Goal: Task Accomplishment & Management: Manage account settings

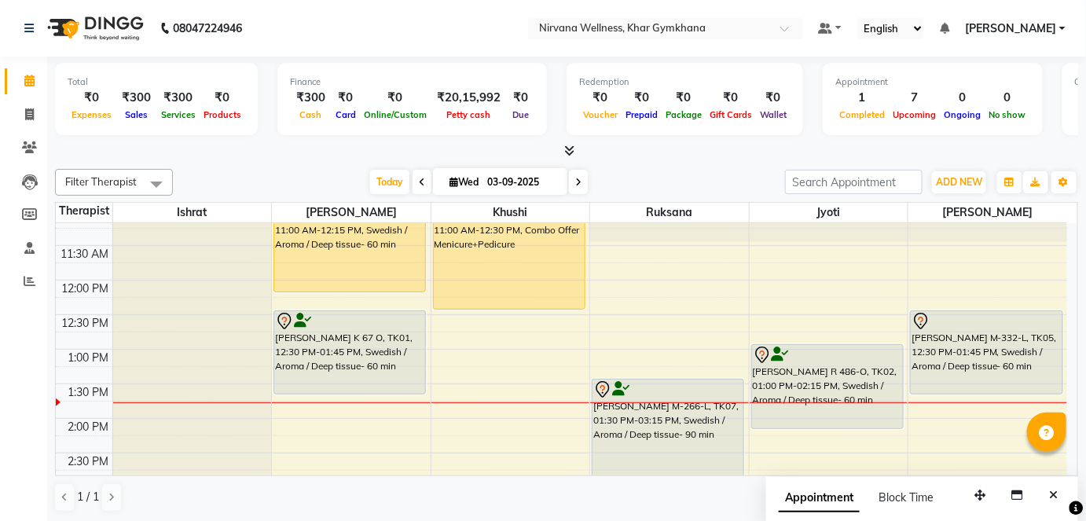
scroll to position [142, 0]
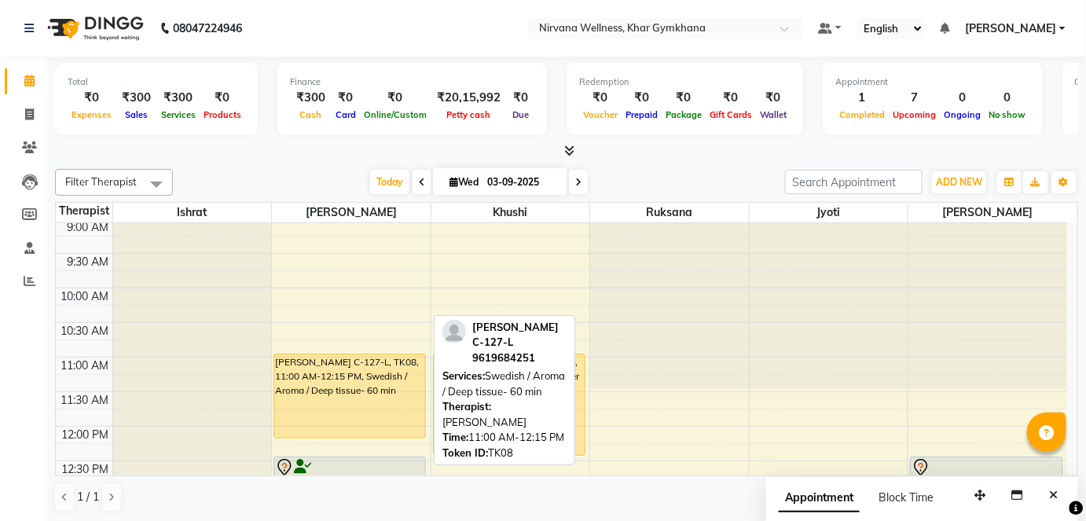
click at [410, 376] on div "[PERSON_NAME] C-127-L, TK08, 11:00 AM-12:15 PM, Swedish / Aroma / Deep tissue- …" at bounding box center [349, 395] width 151 height 83
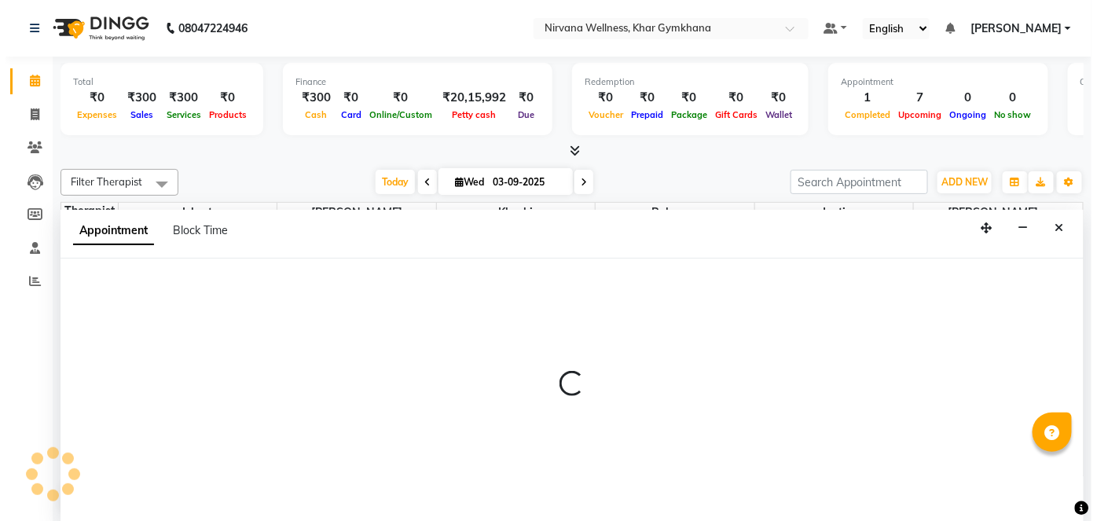
scroll to position [0, 0]
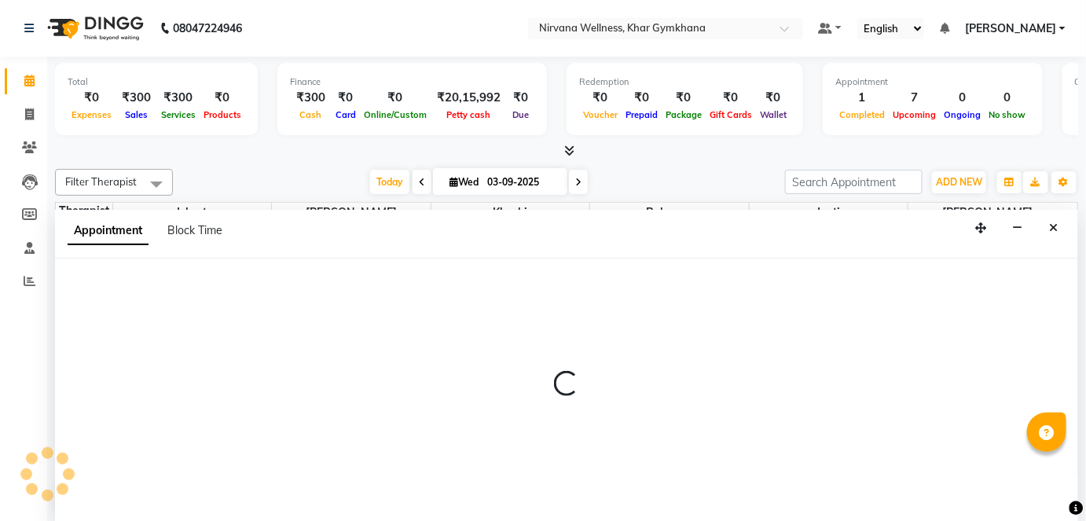
select select "68038"
select select "645"
select select "tentative"
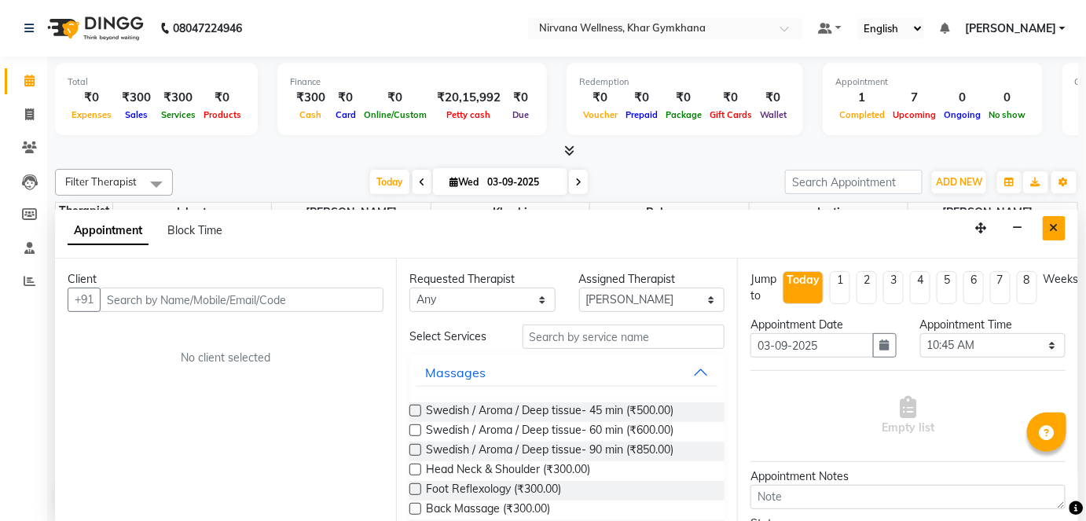
click at [1046, 220] on button "Close" at bounding box center [1054, 228] width 23 height 24
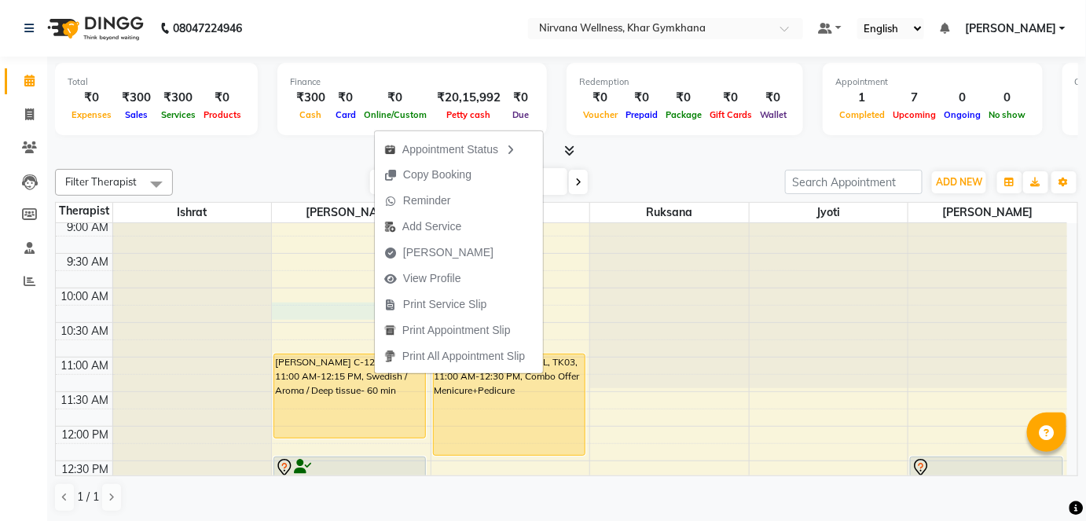
select select "68038"
select select "615"
select select "tentative"
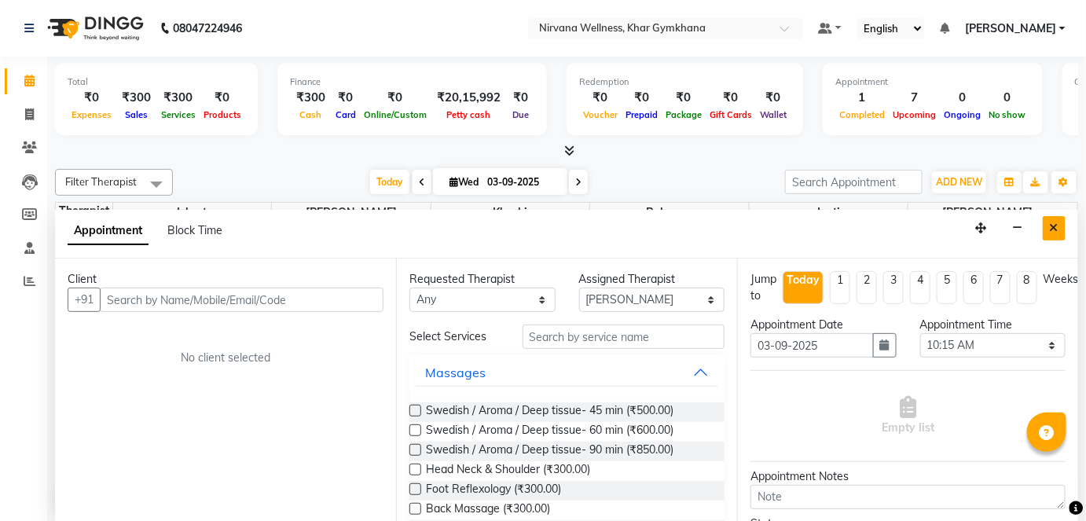
click at [1052, 218] on button "Close" at bounding box center [1054, 228] width 23 height 24
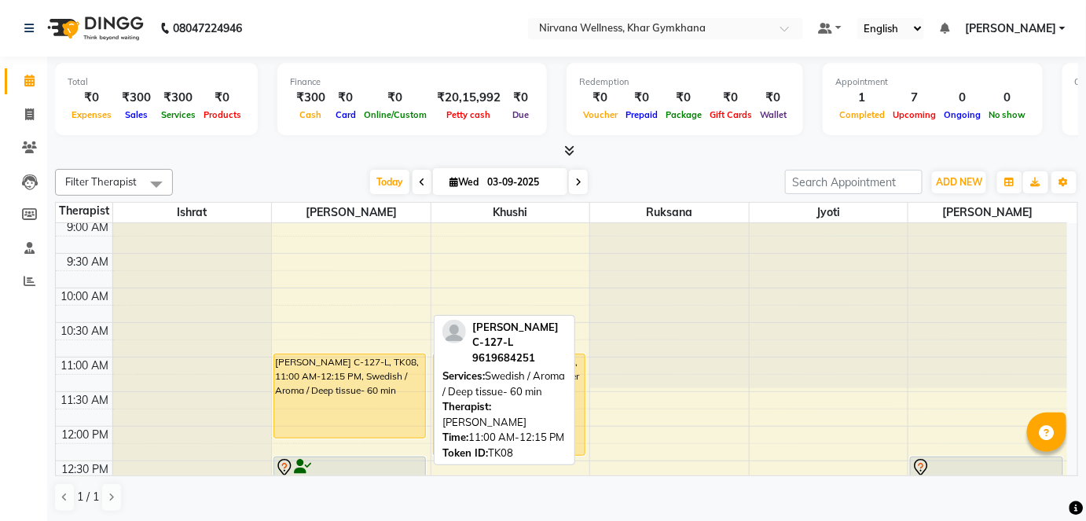
click at [395, 403] on div "[PERSON_NAME] C-127-L, TK08, 11:00 AM-12:15 PM, Swedish / Aroma / Deep tissue- …" at bounding box center [349, 395] width 151 height 83
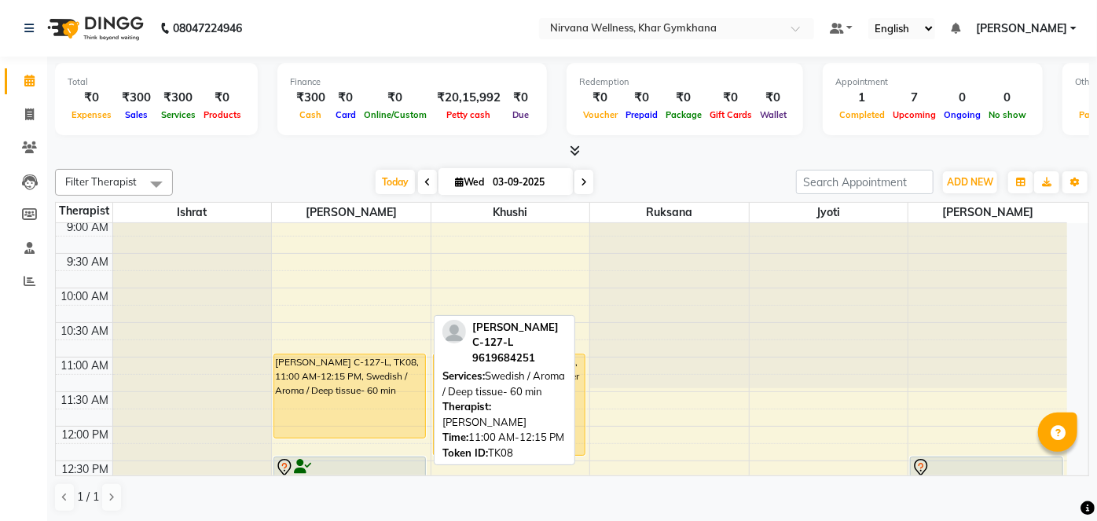
select select "1"
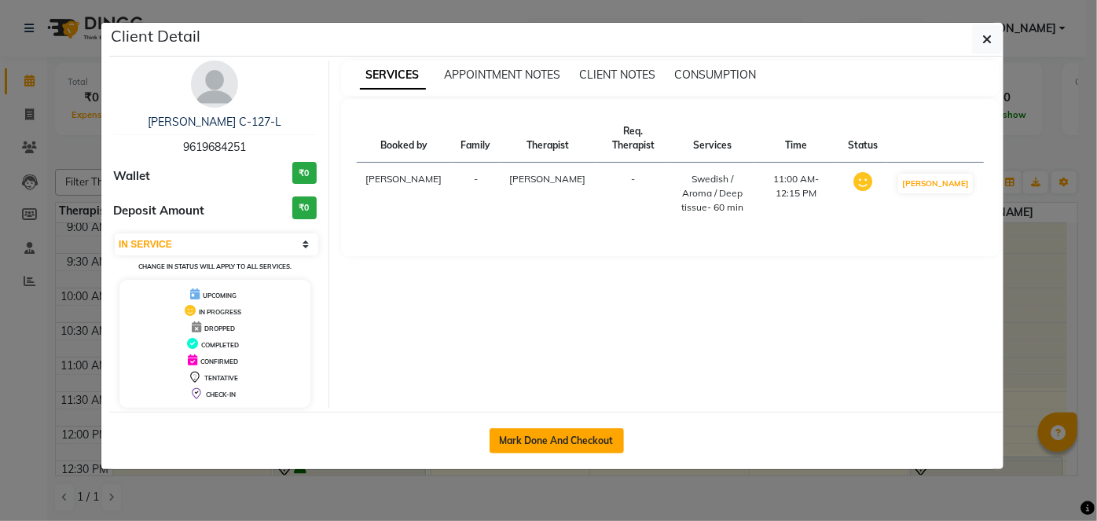
click at [553, 434] on button "Mark Done And Checkout" at bounding box center [557, 440] width 134 height 25
select select "6844"
select select "service"
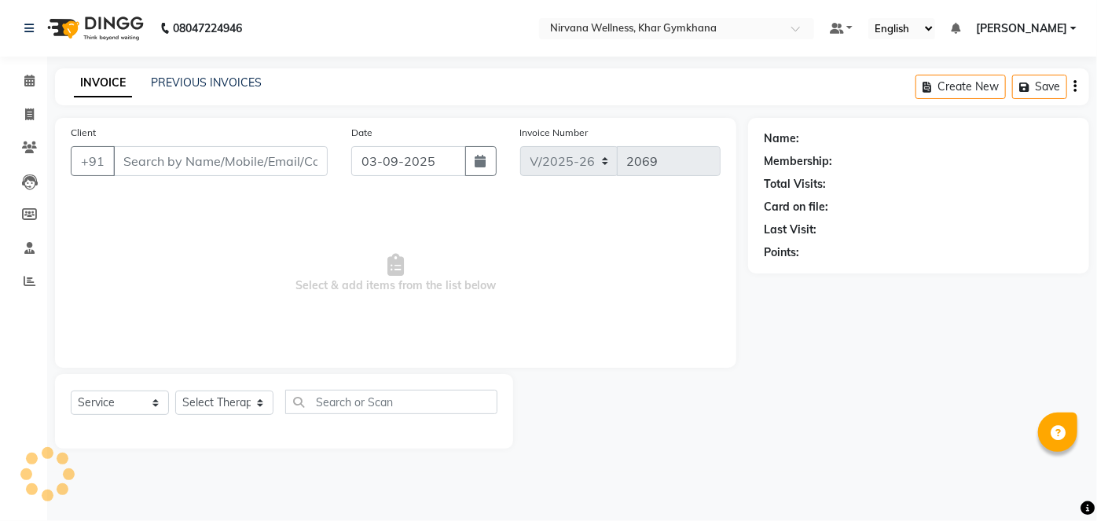
type input "9619684251"
select select "68038"
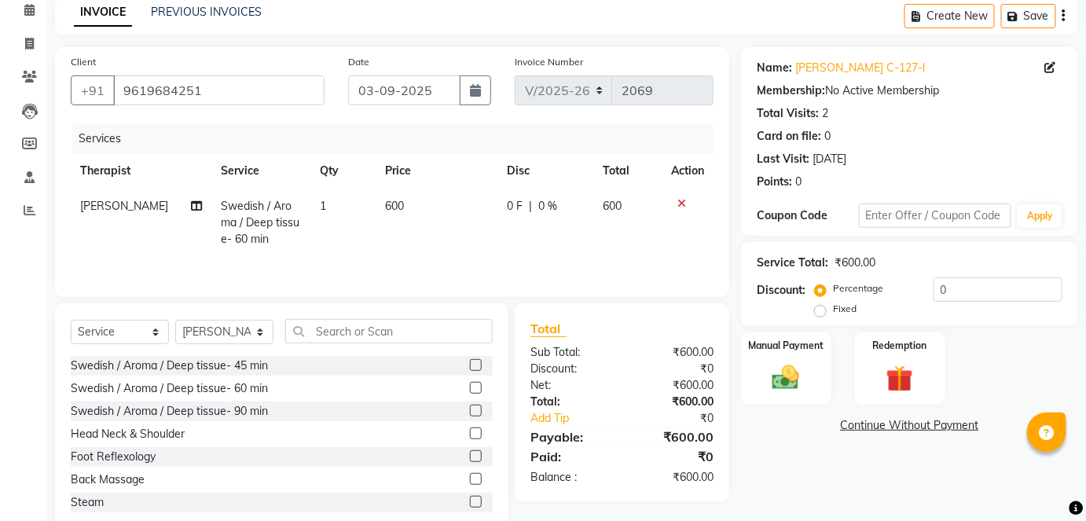
scroll to position [108, 0]
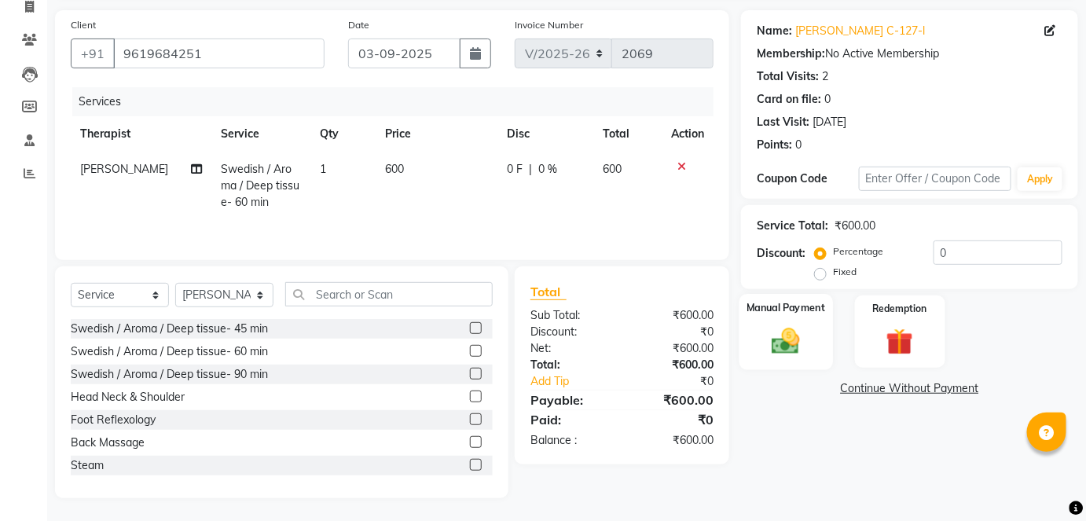
click at [765, 347] on img at bounding box center [786, 341] width 46 height 32
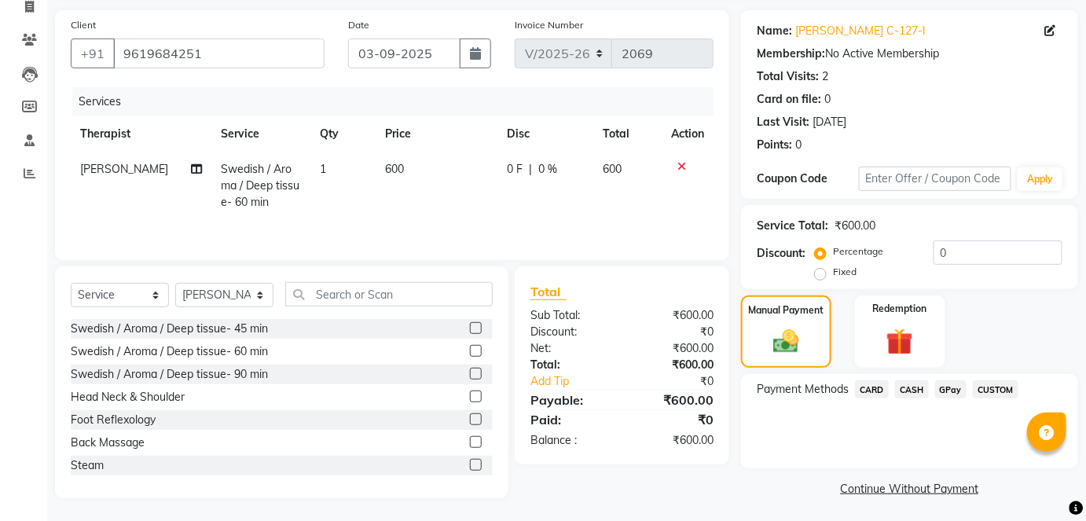
click at [903, 387] on span "CASH" at bounding box center [912, 389] width 34 height 18
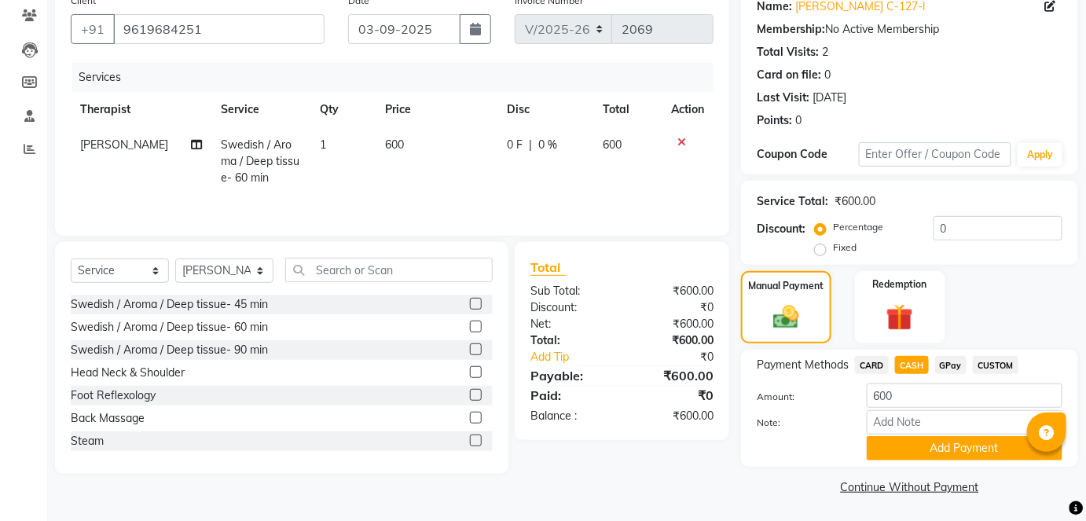
scroll to position [133, 0]
click at [912, 447] on button "Add Payment" at bounding box center [965, 447] width 196 height 24
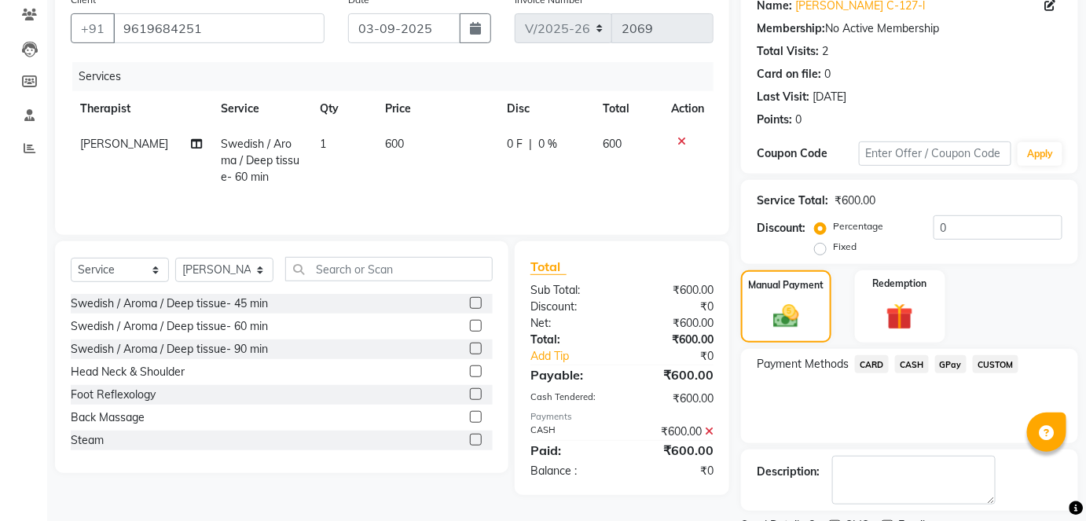
scroll to position [198, 0]
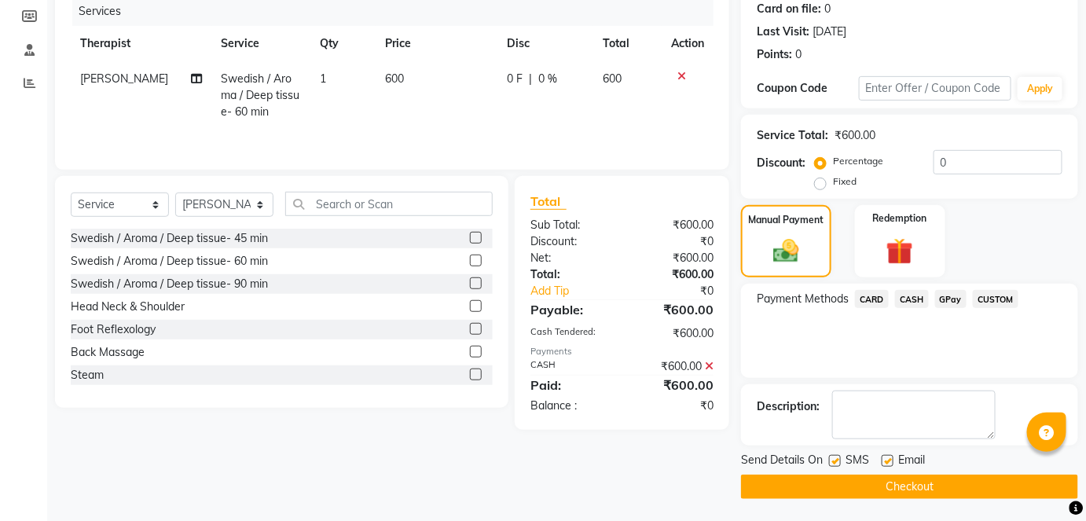
click at [937, 487] on button "Checkout" at bounding box center [909, 487] width 337 height 24
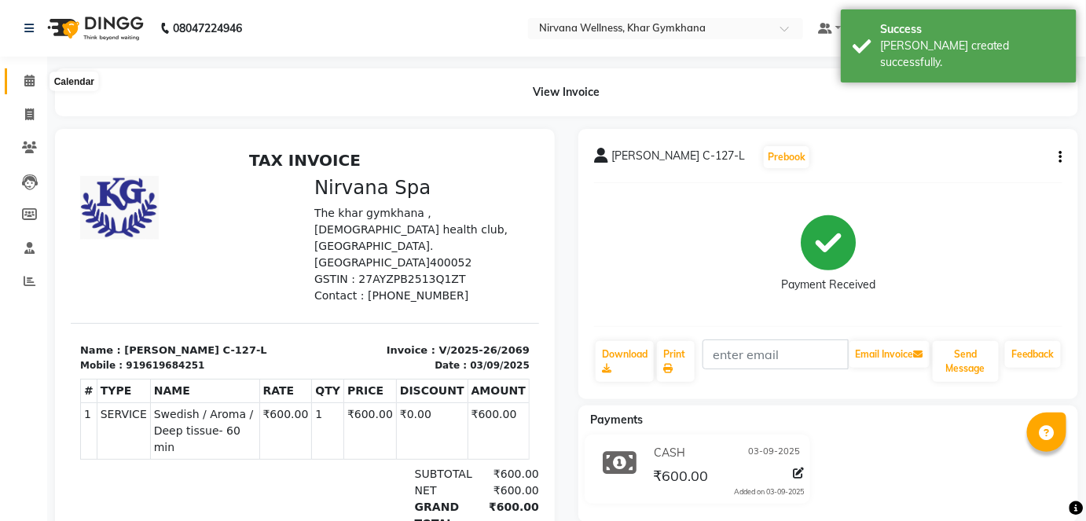
click at [33, 77] on icon at bounding box center [29, 81] width 10 height 12
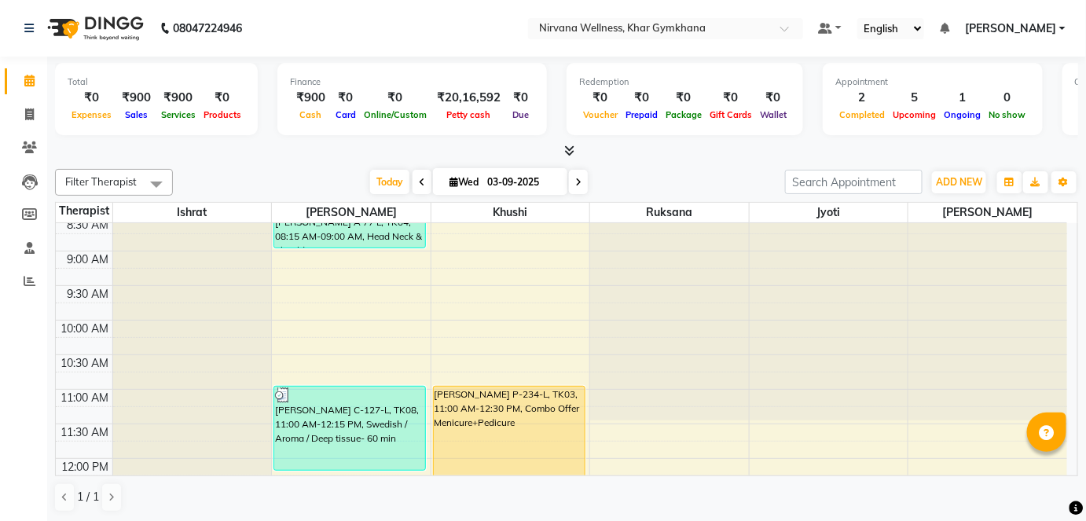
scroll to position [142, 0]
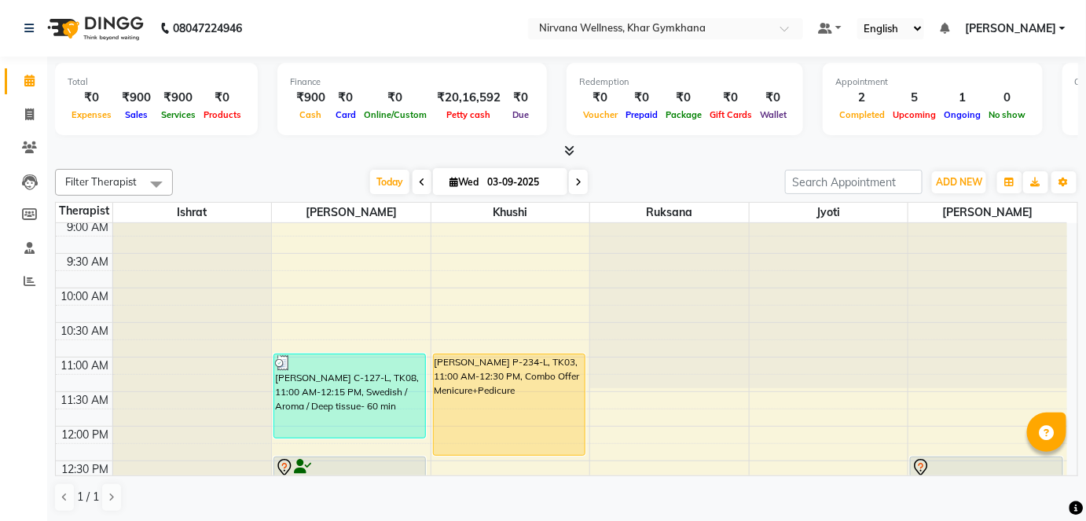
click at [421, 174] on span at bounding box center [422, 182] width 19 height 24
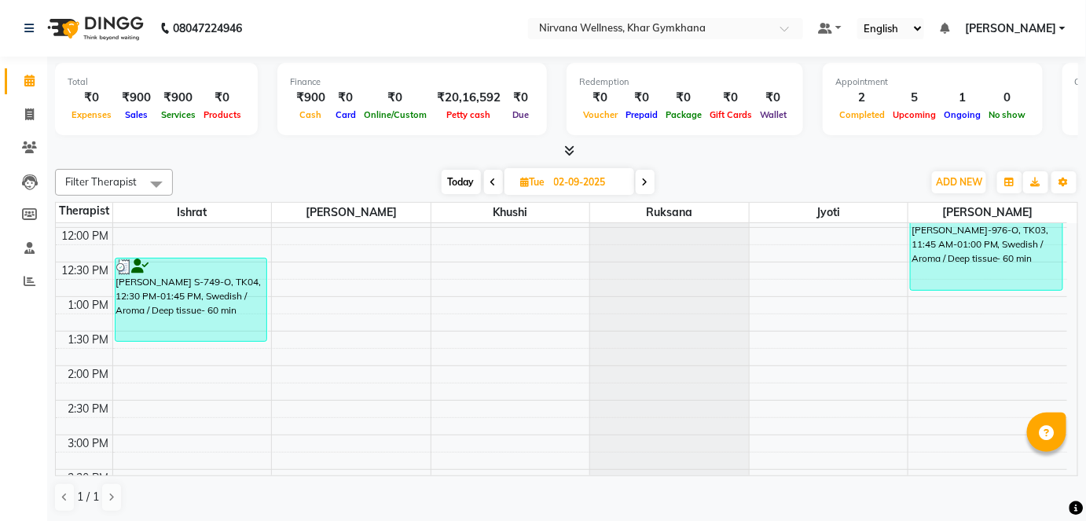
scroll to position [340, 0]
click at [649, 182] on span at bounding box center [645, 182] width 19 height 24
type input "03-09-2025"
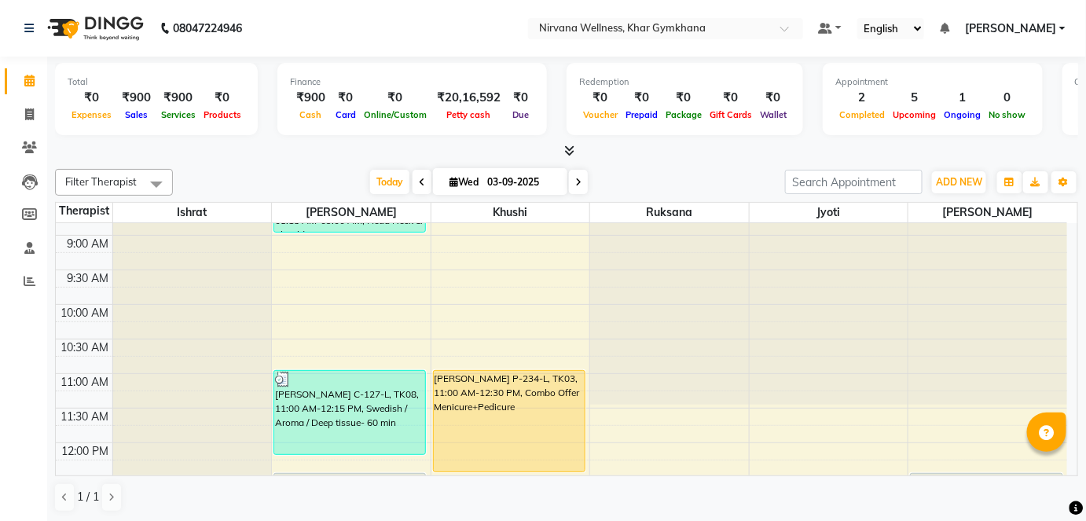
scroll to position [125, 0]
click at [20, 116] on span at bounding box center [30, 115] width 28 height 18
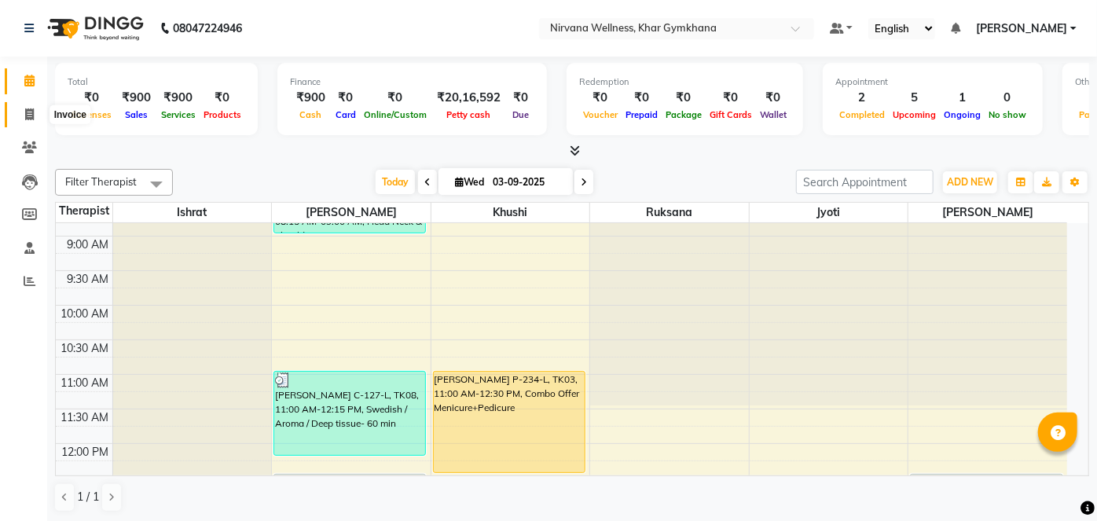
select select "6844"
select select "service"
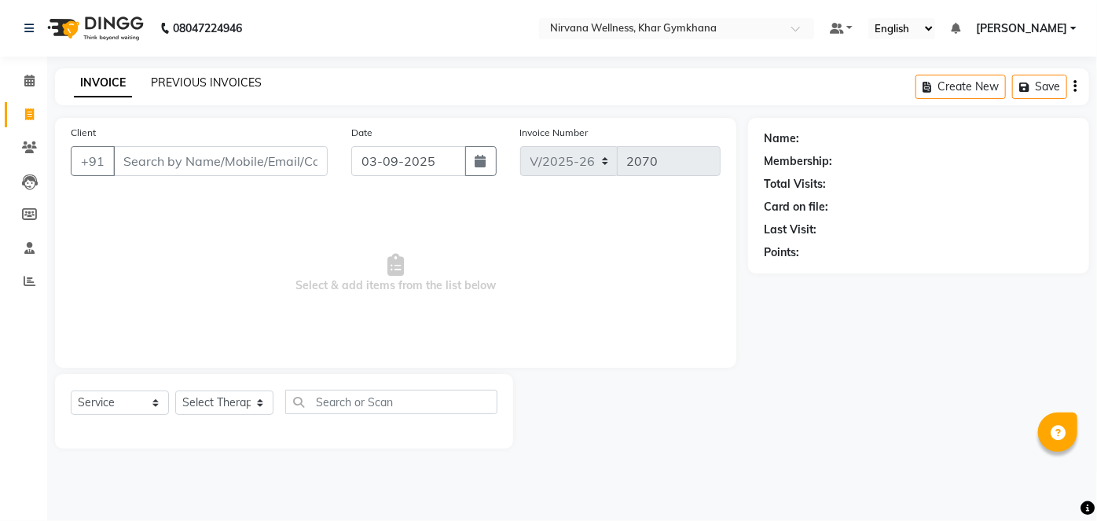
click at [179, 75] on link "PREVIOUS INVOICES" at bounding box center [206, 82] width 111 height 14
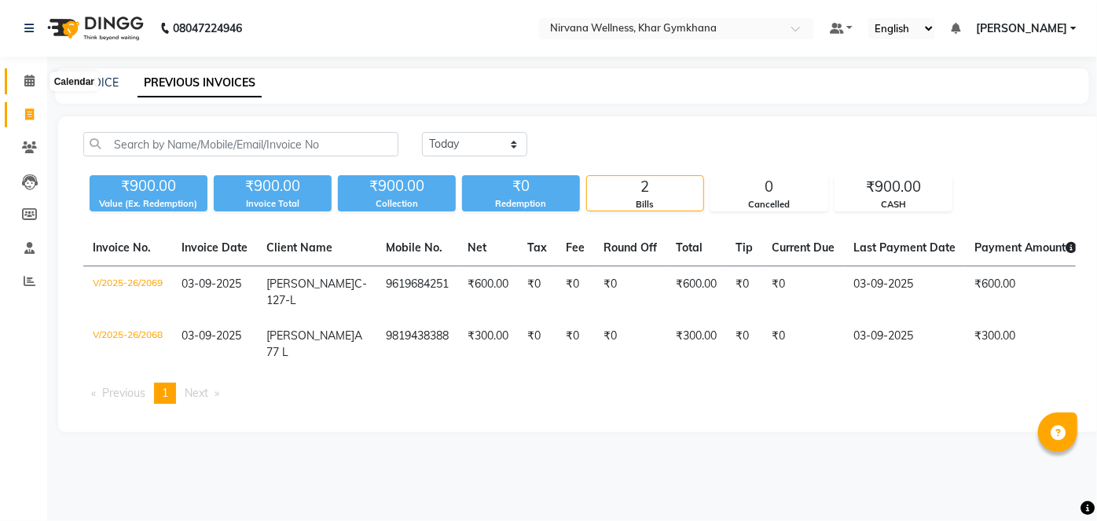
click at [28, 75] on icon at bounding box center [29, 81] width 10 height 12
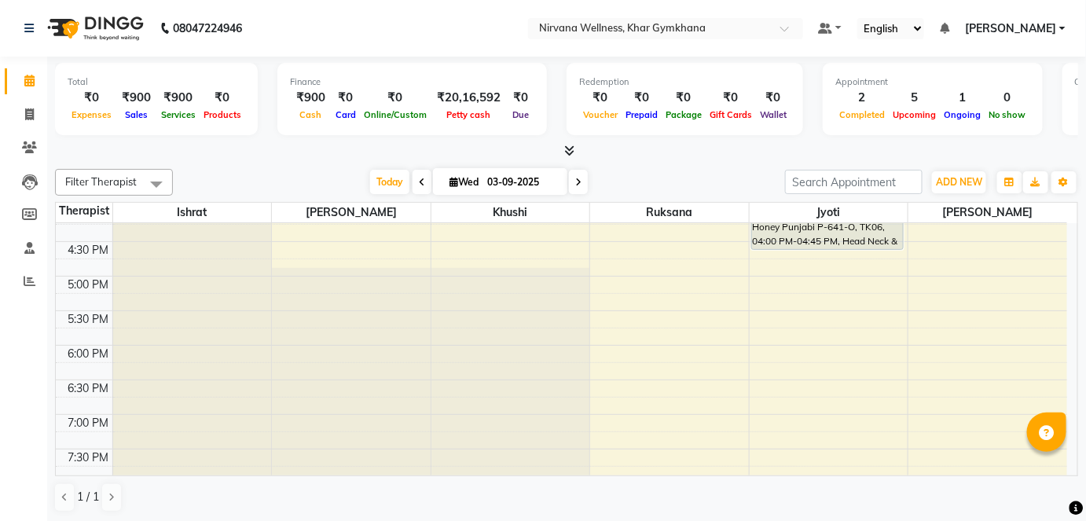
scroll to position [643, 0]
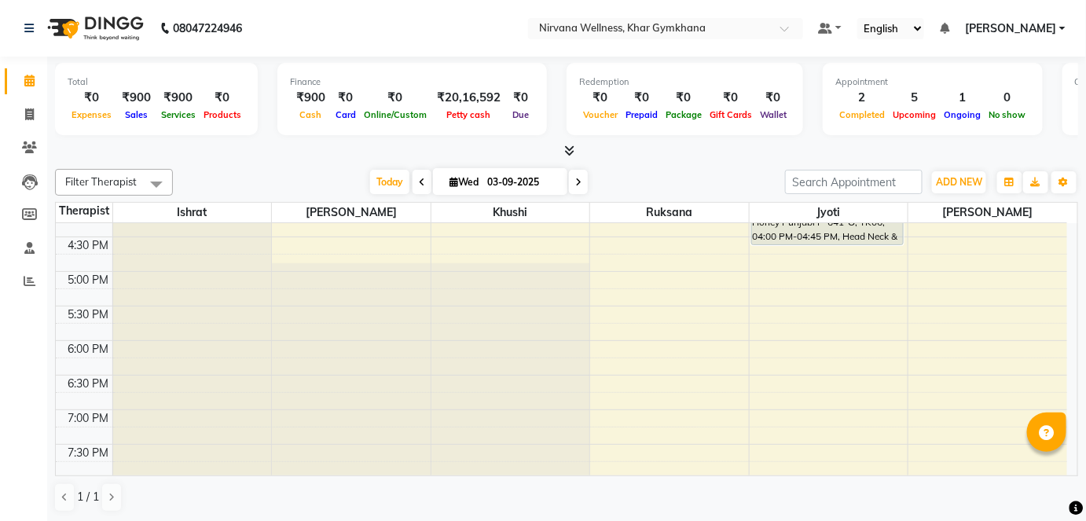
click at [653, 330] on div "7:00 AM 7:30 AM 8:00 AM 8:30 AM 9:00 AM 9:30 AM 10:00 AM 10:30 AM 11:00 AM 11:3…" at bounding box center [562, 133] width 1012 height 1106
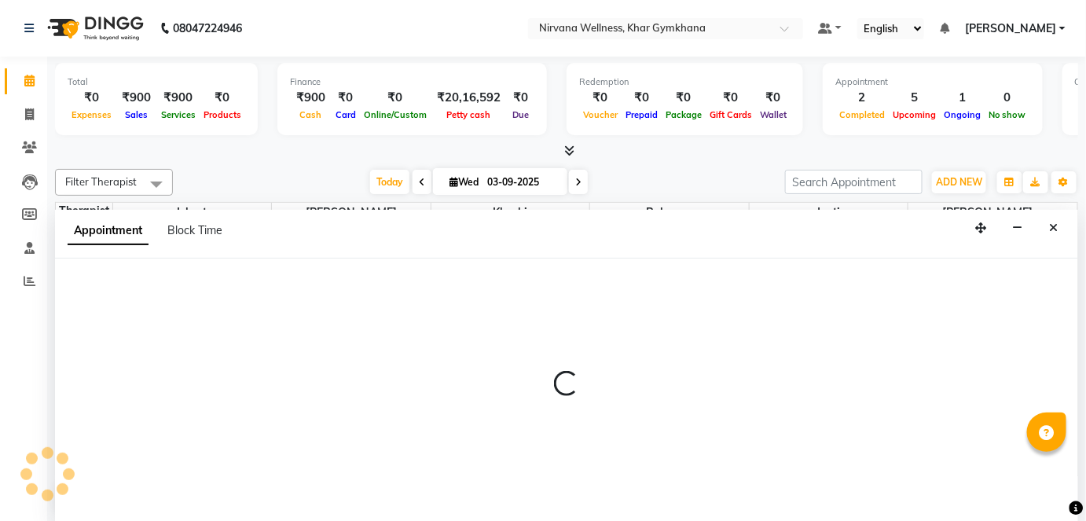
select select "72486"
select select "1080"
select select "tentative"
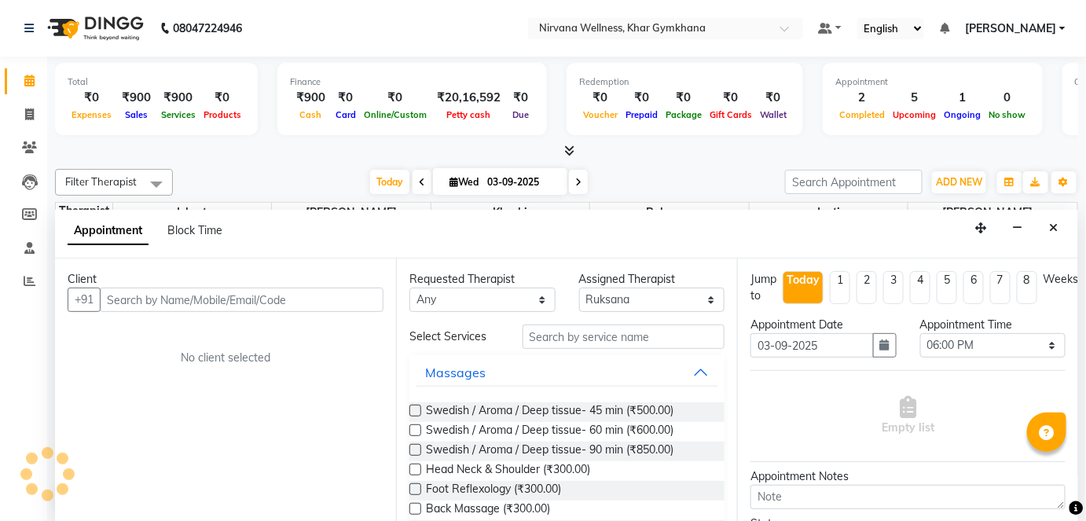
scroll to position [0, 0]
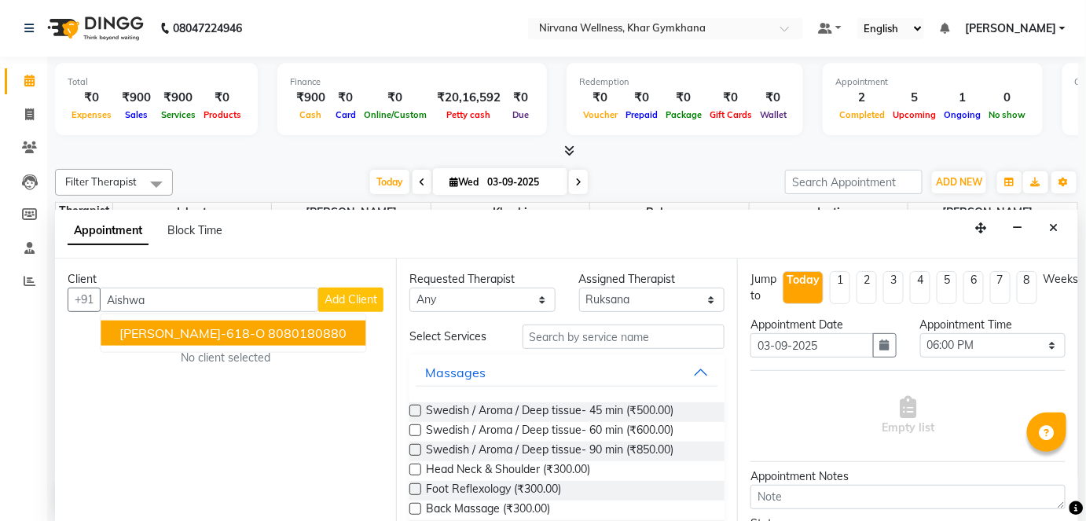
click at [297, 332] on ngb-highlight "8080180880" at bounding box center [307, 333] width 79 height 16
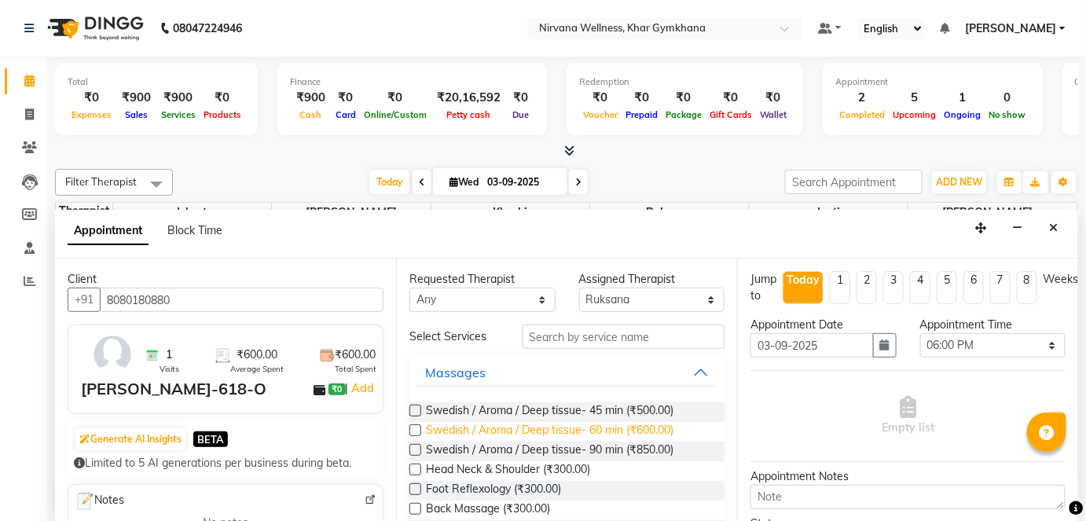
type input "8080180880"
click at [517, 422] on span "Swedish / Aroma / Deep tissue- 60 min (₹600.00)" at bounding box center [550, 432] width 248 height 20
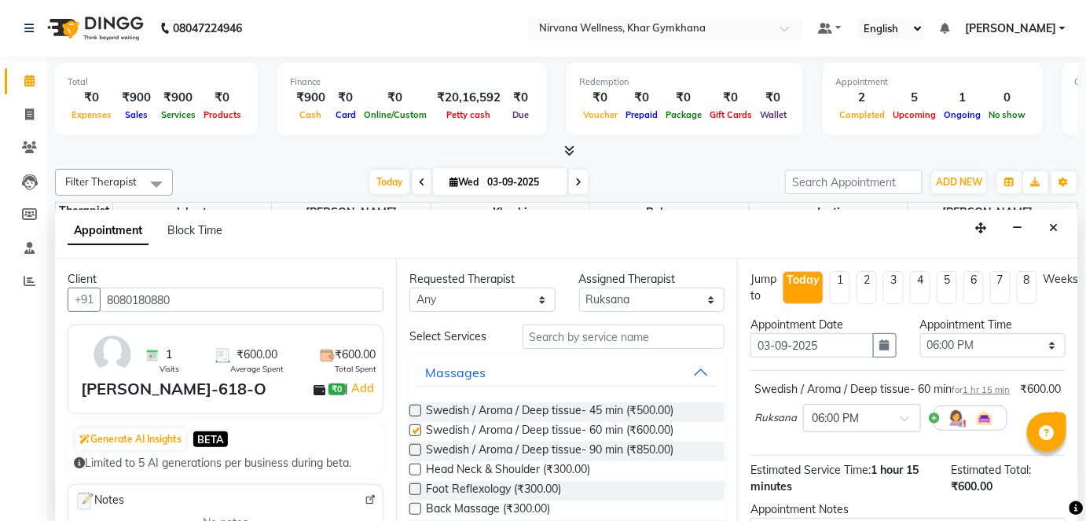
checkbox input "false"
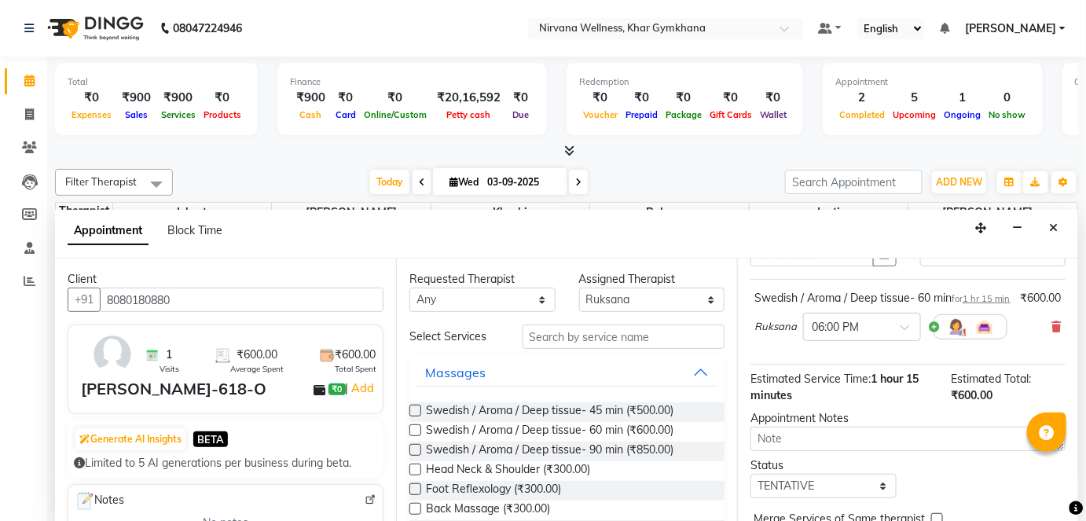
scroll to position [182, 0]
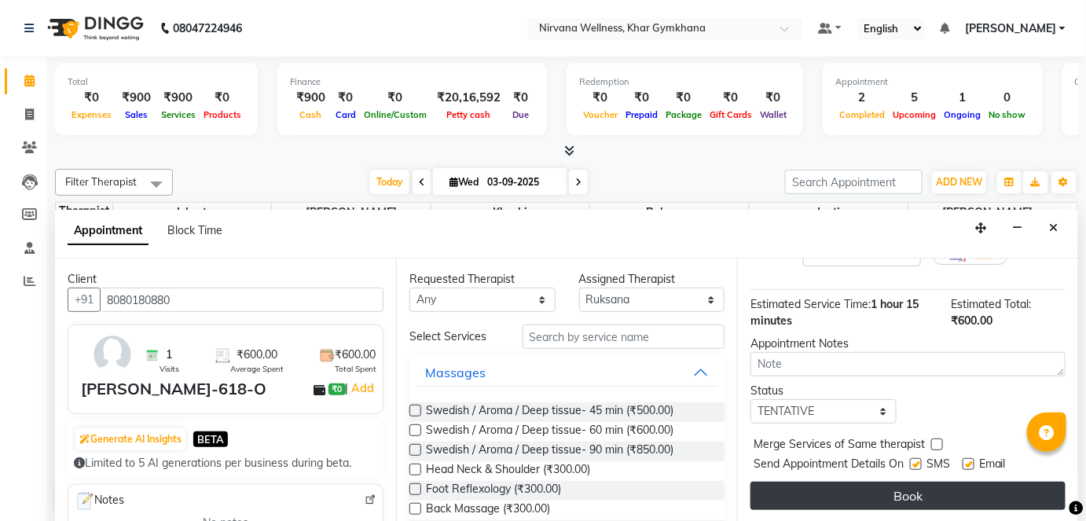
click at [921, 490] on button "Book" at bounding box center [908, 496] width 315 height 28
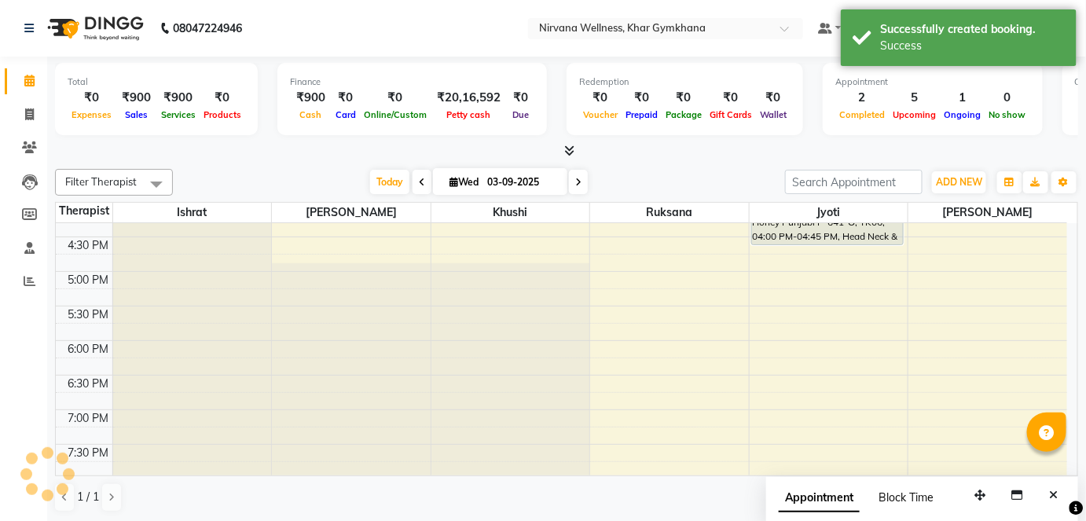
scroll to position [0, 0]
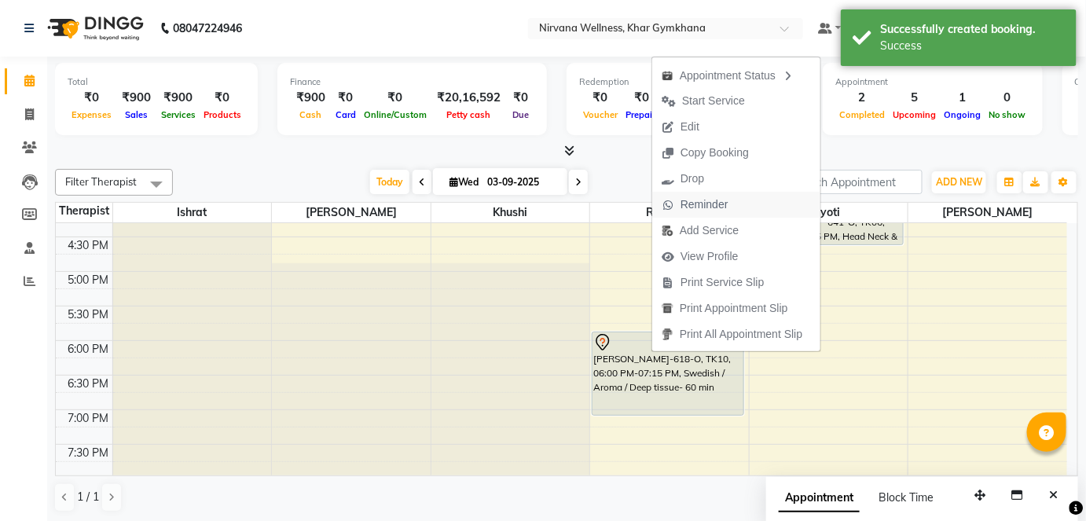
click at [683, 201] on span "Reminder" at bounding box center [705, 204] width 48 height 17
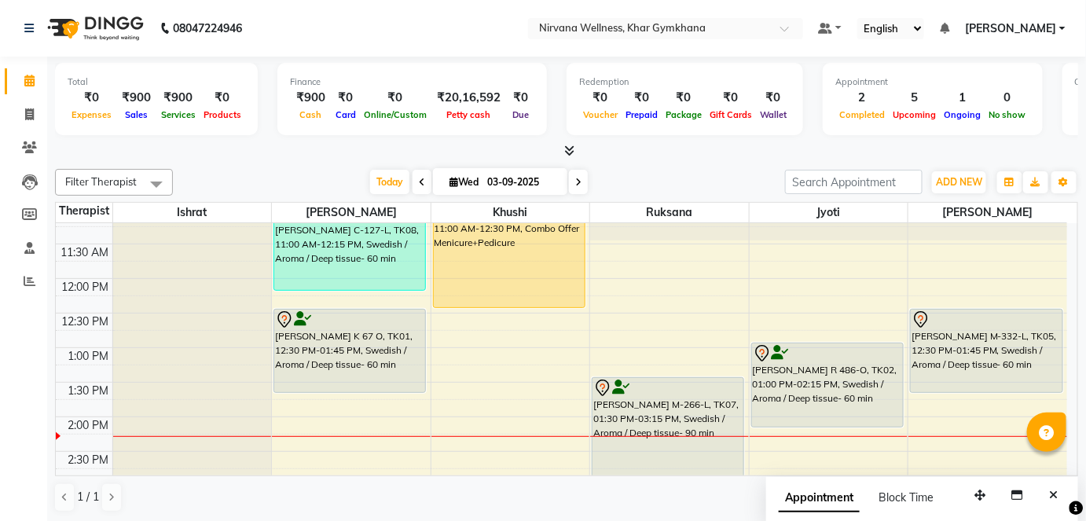
scroll to position [357, 0]
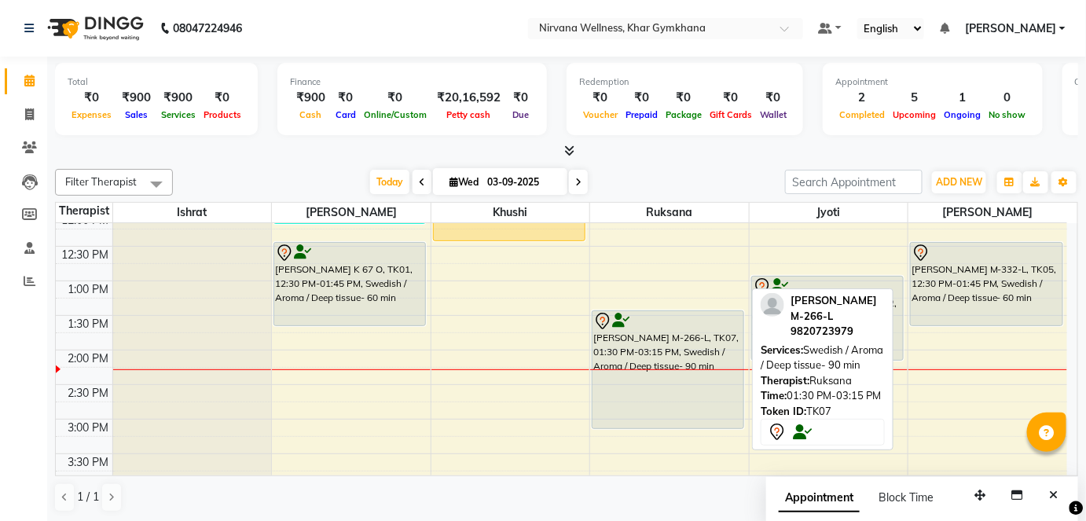
click at [596, 352] on div "[PERSON_NAME] M-266-L, TK07, 01:30 PM-03:15 PM, Swedish / Aroma / Deep tissue- …" at bounding box center [668, 369] width 151 height 117
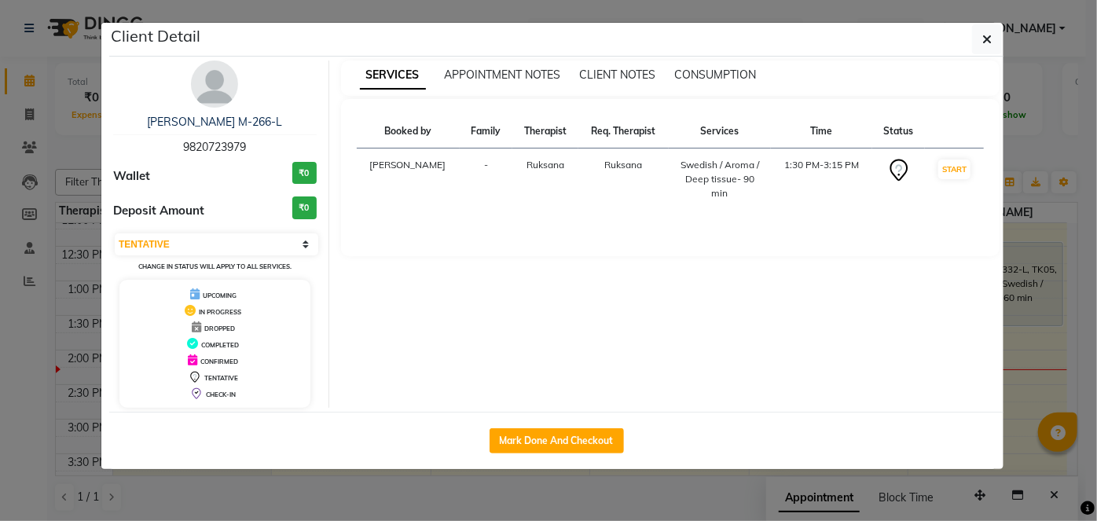
click at [285, 226] on div "[PERSON_NAME] M-266-L 9820723979 Wallet ₹0 Deposit Amount ₹0 Select IN SERVICE …" at bounding box center [215, 234] width 228 height 347
click at [292, 235] on select "Select IN SERVICE CONFIRMED TENTATIVE CHECK IN MARK DONE DROPPED UPCOMING" at bounding box center [217, 244] width 204 height 22
click at [115, 233] on select "Select IN SERVICE CONFIRMED TENTATIVE CHECK IN MARK DONE DROPPED UPCOMING" at bounding box center [217, 244] width 204 height 22
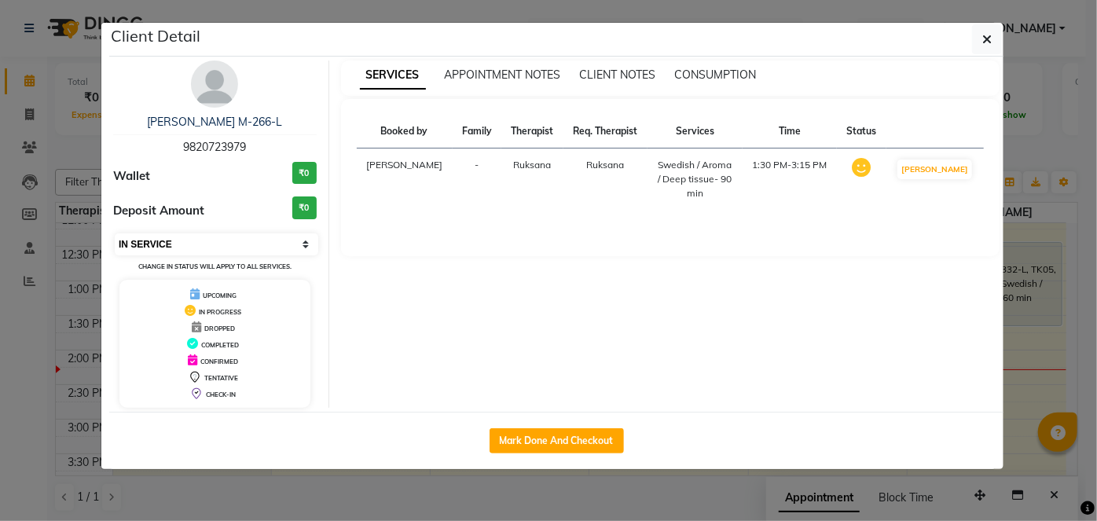
click at [299, 243] on select "Select IN SERVICE CONFIRMED TENTATIVE CHECK IN MARK DONE DROPPED UPCOMING" at bounding box center [217, 244] width 204 height 22
select select "7"
click at [115, 233] on select "Select IN SERVICE CONFIRMED TENTATIVE CHECK IN MARK DONE DROPPED UPCOMING" at bounding box center [217, 244] width 204 height 22
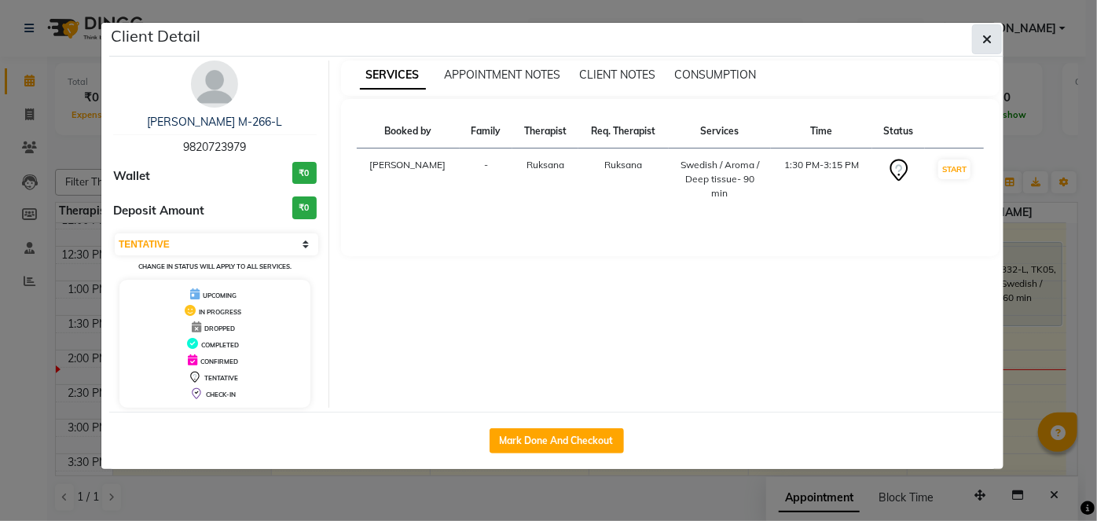
click at [991, 45] on span "button" at bounding box center [986, 39] width 9 height 16
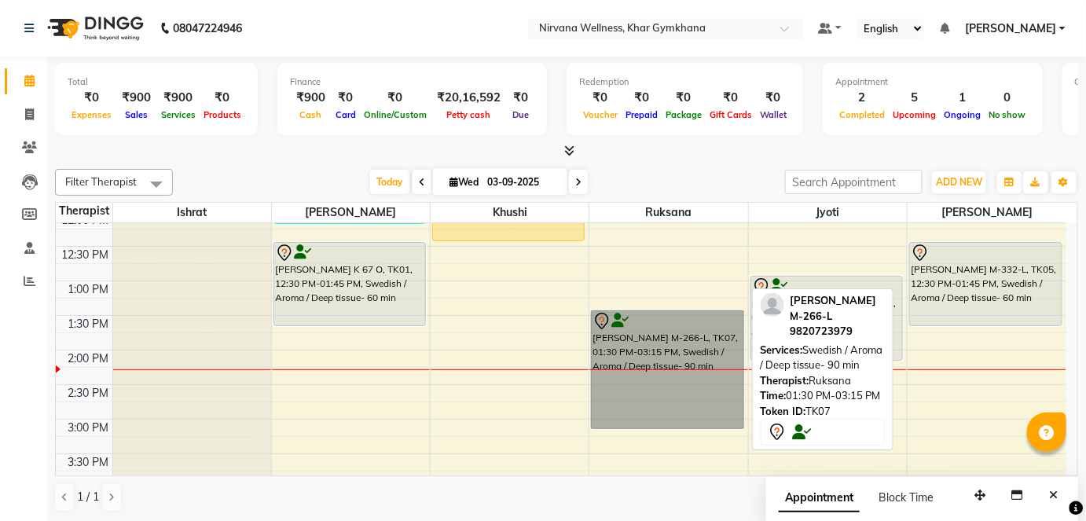
drag, startPoint x: 644, startPoint y: 367, endPoint x: 636, endPoint y: 342, distance: 26.6
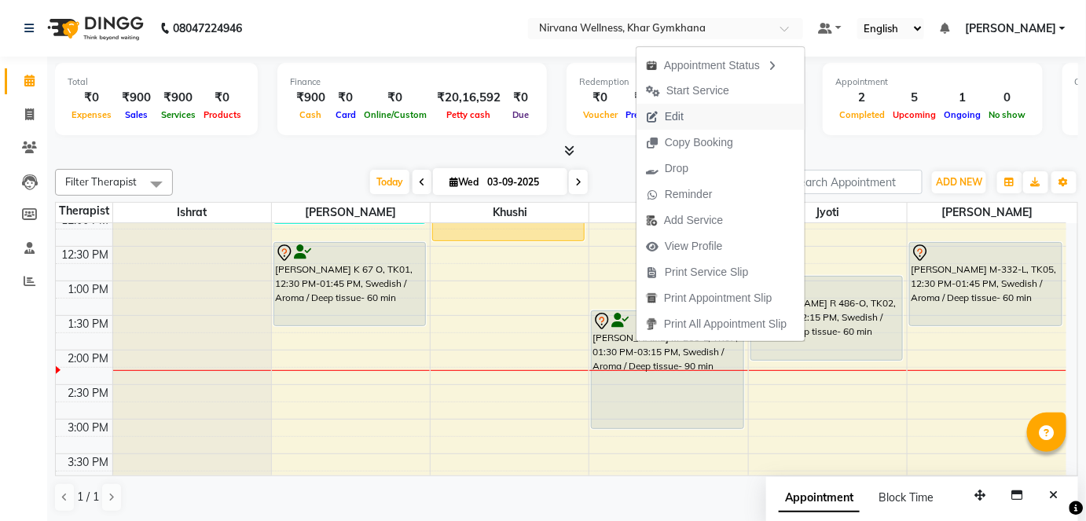
click at [706, 118] on button "Edit" at bounding box center [721, 117] width 168 height 26
select select "tentative"
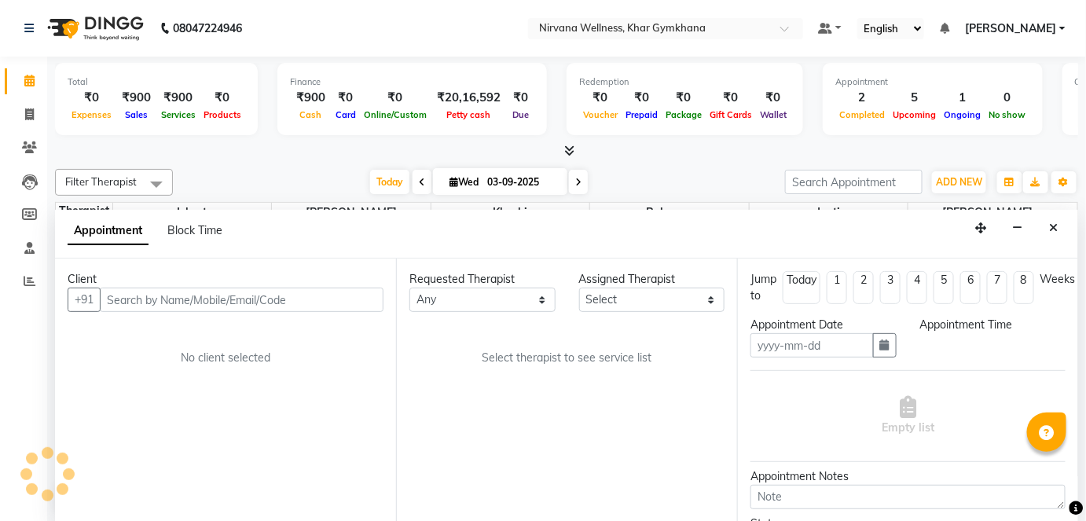
type input "03-09-2025"
select select "810"
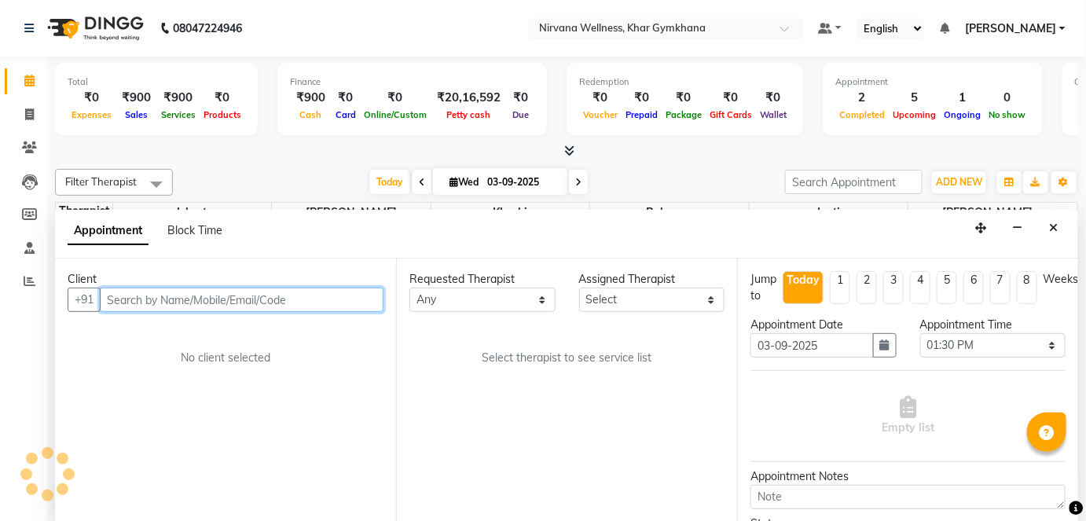
select select "72486"
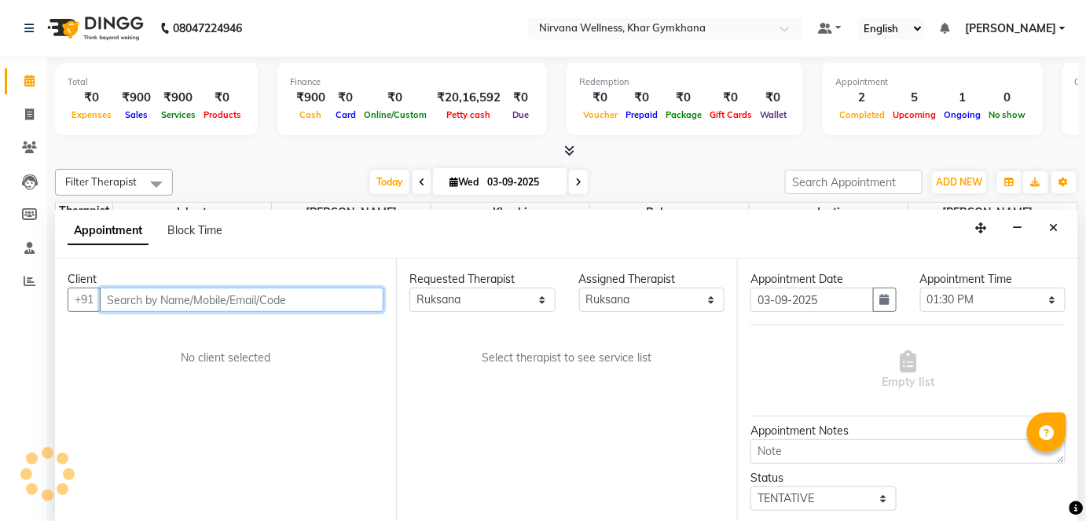
select select "3392"
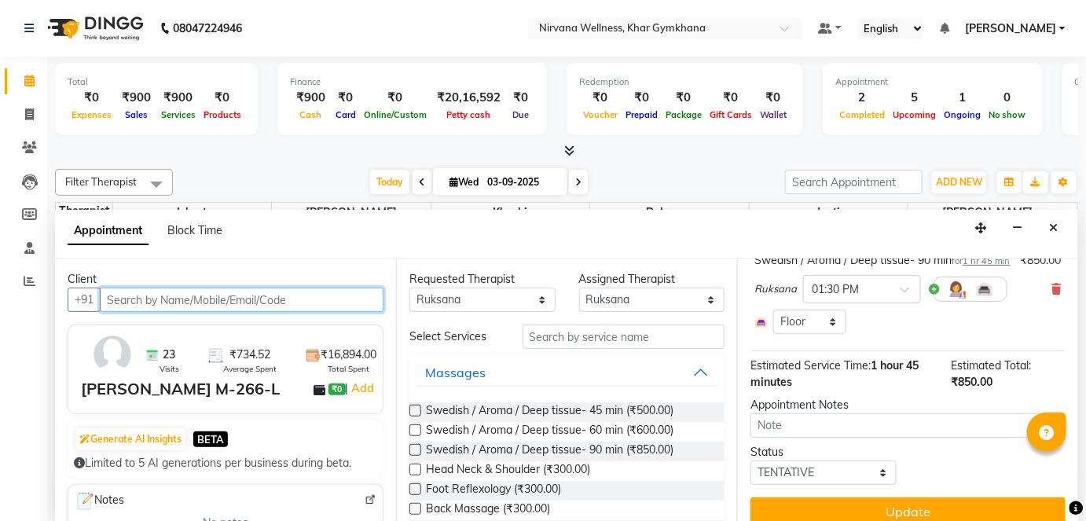
scroll to position [142, 0]
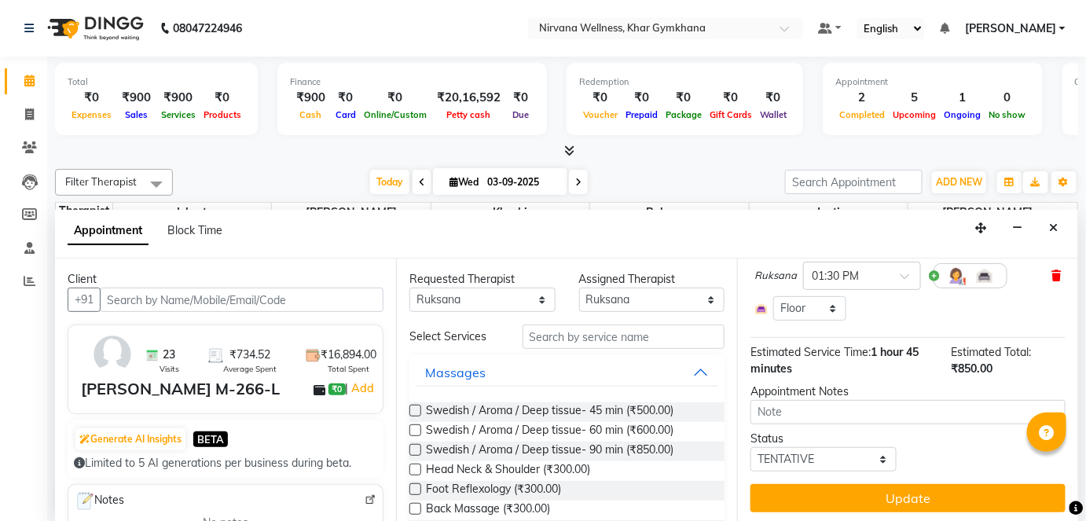
click at [1052, 281] on icon at bounding box center [1056, 275] width 9 height 11
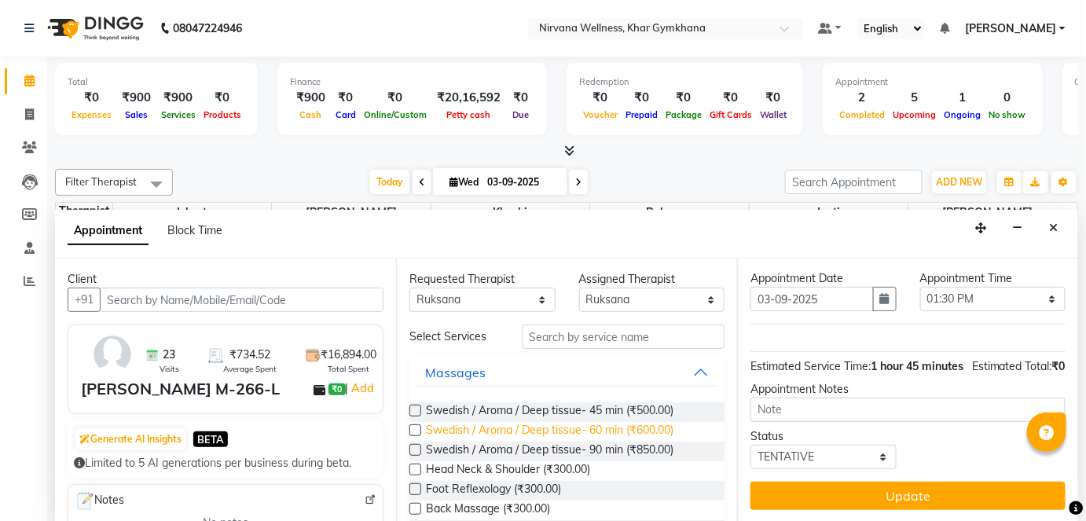
click at [610, 422] on span "Swedish / Aroma / Deep tissue- 60 min (₹600.00)" at bounding box center [550, 432] width 248 height 20
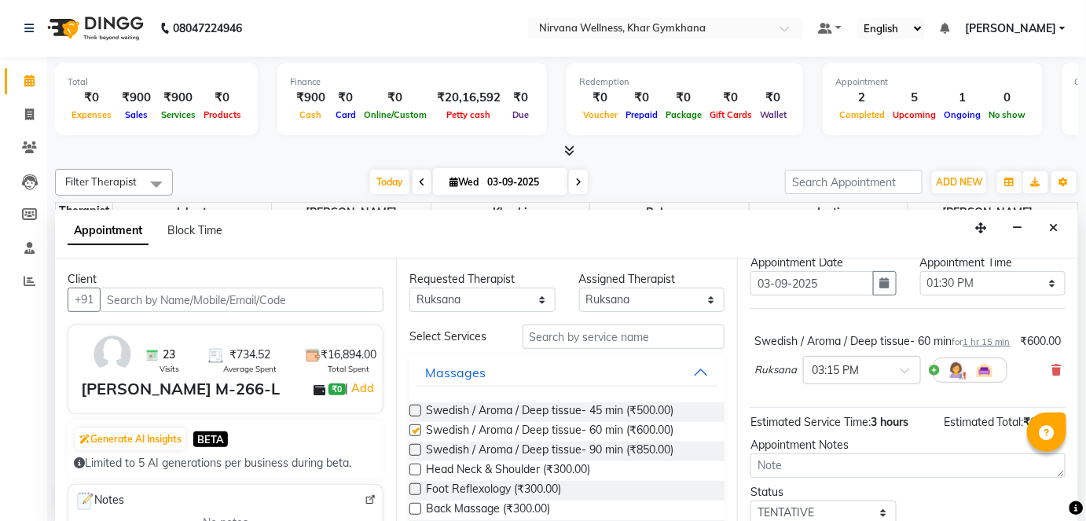
scroll to position [134, 0]
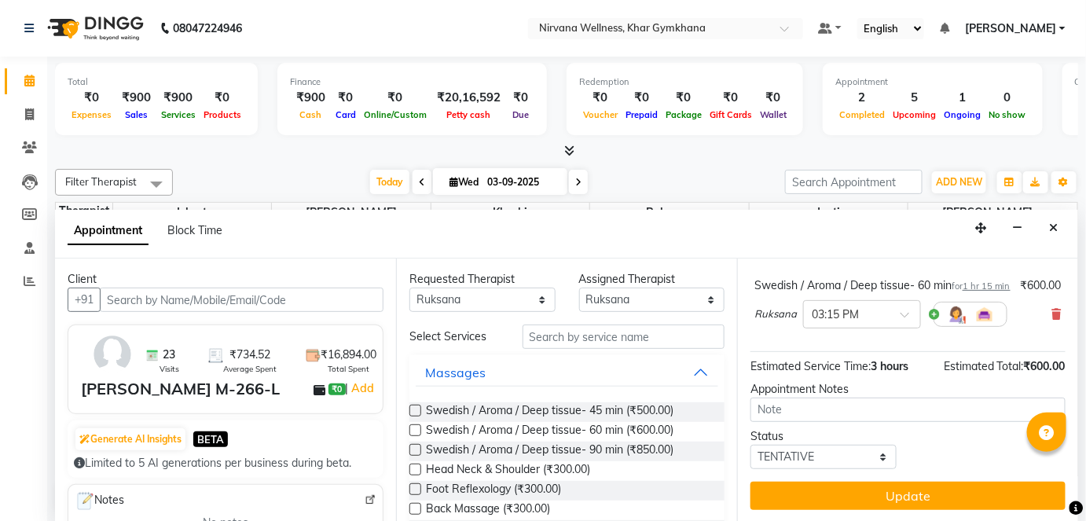
checkbox input "false"
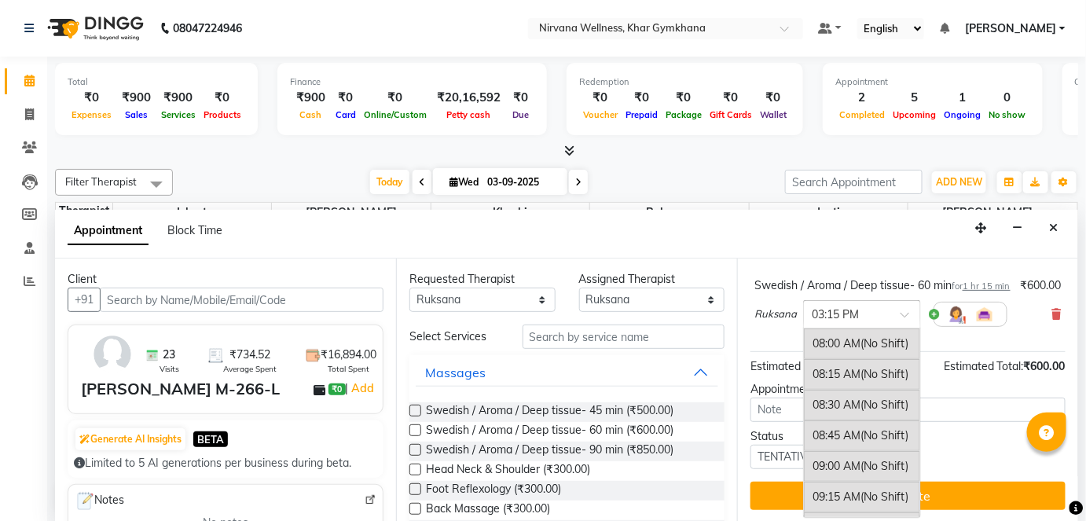
click at [857, 310] on input "text" at bounding box center [846, 313] width 69 height 17
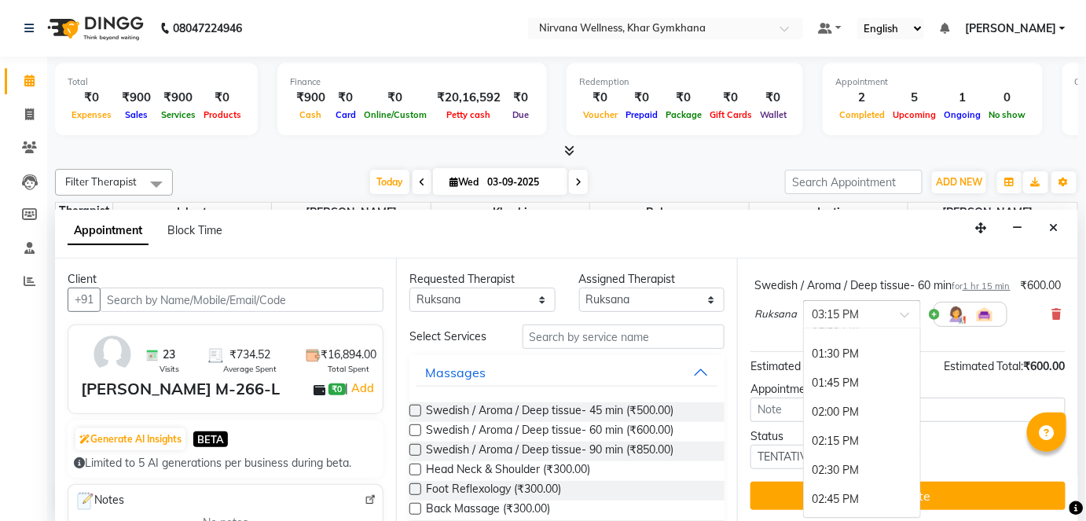
scroll to position [644, 0]
click at [854, 358] on div "01:30 PM" at bounding box center [862, 360] width 116 height 29
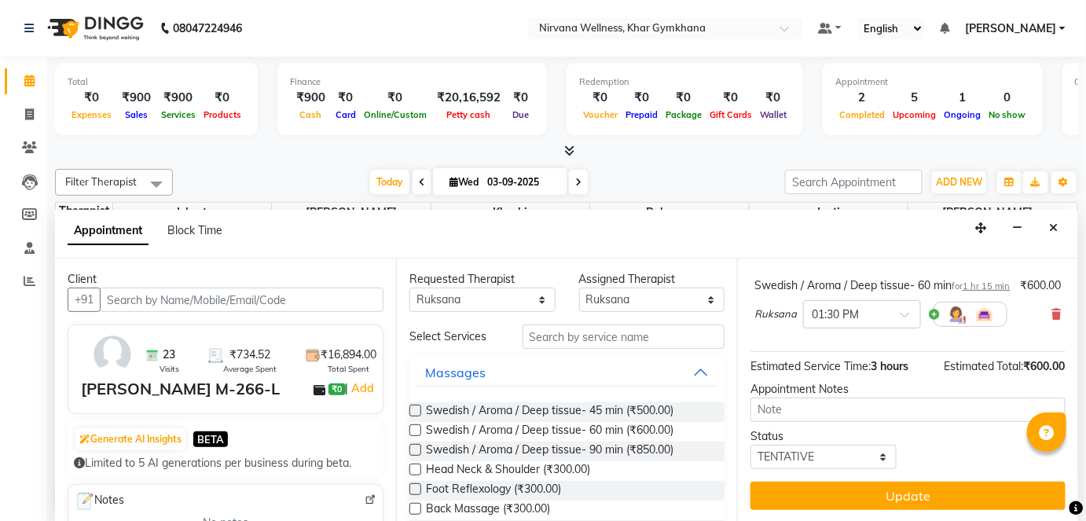
click at [861, 476] on div "Jump to [DATE] 1 2 3 4 5 6 7 8 Weeks Appointment Date [DATE] Appointment Time S…" at bounding box center [907, 391] width 341 height 264
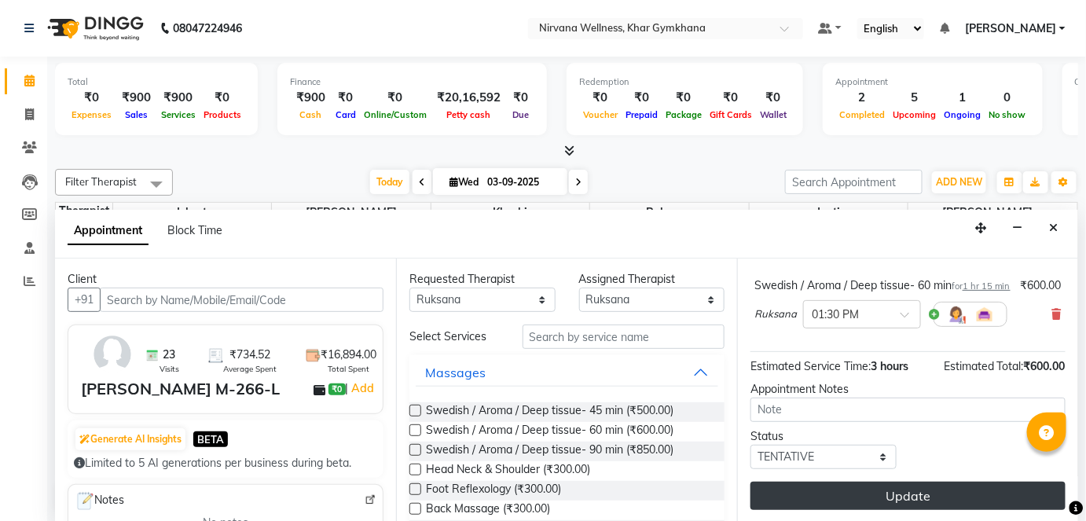
click at [863, 493] on button "Update" at bounding box center [908, 496] width 315 height 28
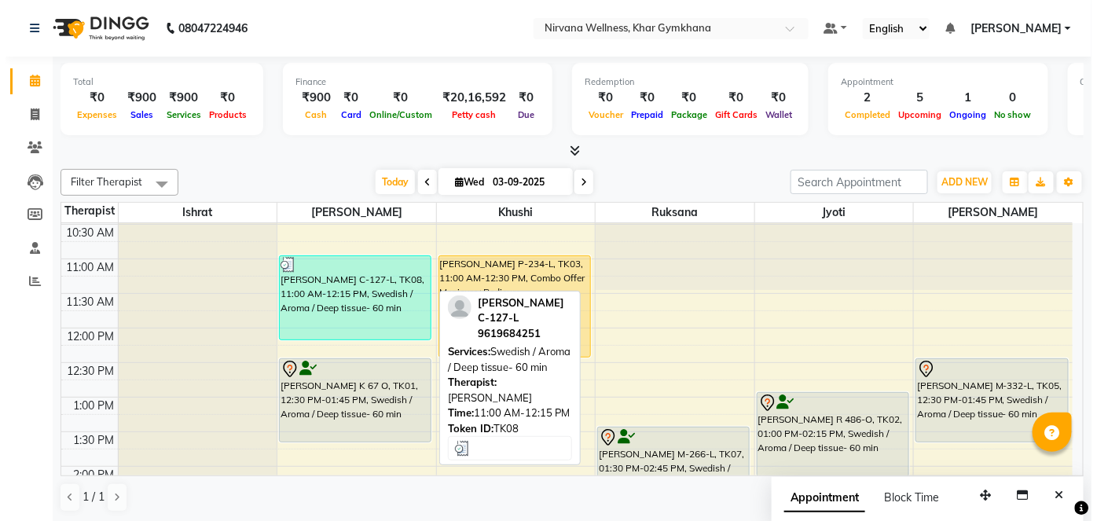
scroll to position [336, 0]
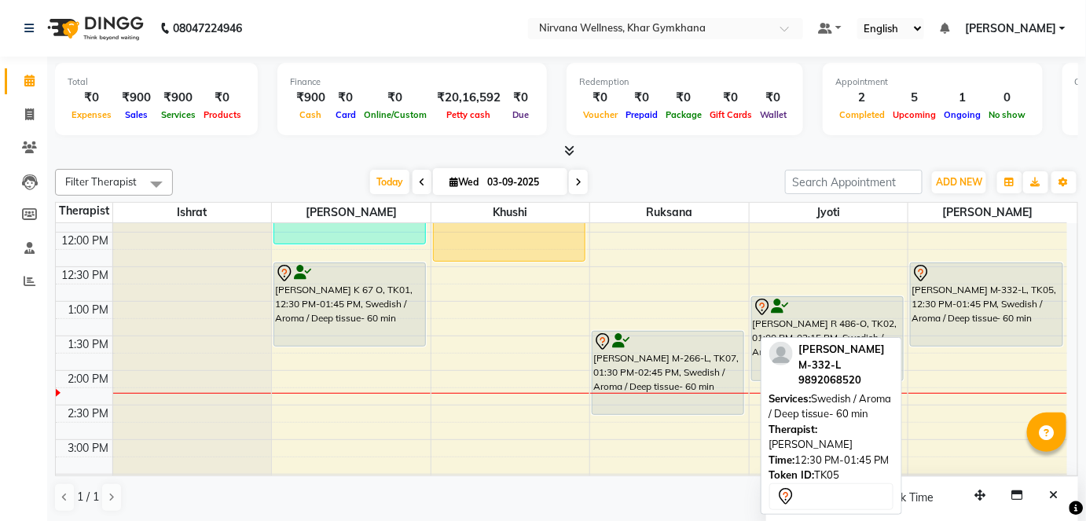
click at [942, 293] on div "[PERSON_NAME] M-332-L, TK05, 12:30 PM-01:45 PM, Swedish / Aroma / Deep tissue- …" at bounding box center [987, 304] width 152 height 83
select select "7"
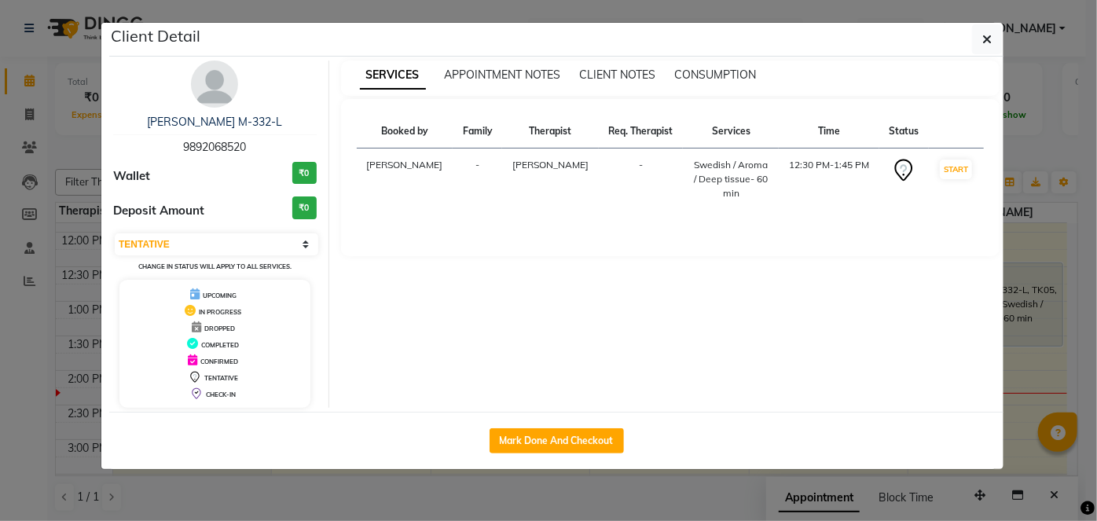
click at [226, 84] on img at bounding box center [214, 84] width 47 height 47
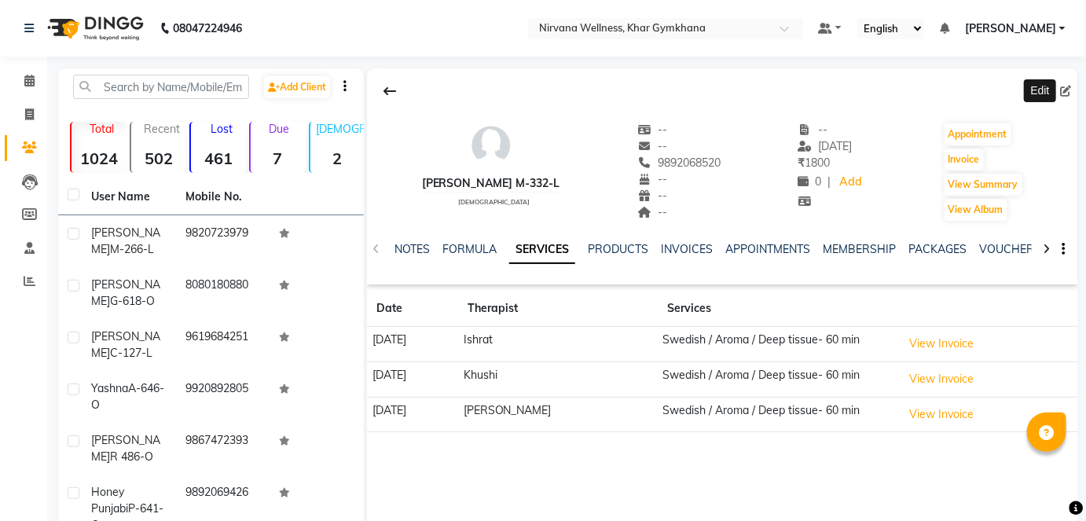
click at [1069, 86] on icon at bounding box center [1066, 91] width 11 height 11
select select "[DEMOGRAPHIC_DATA]"
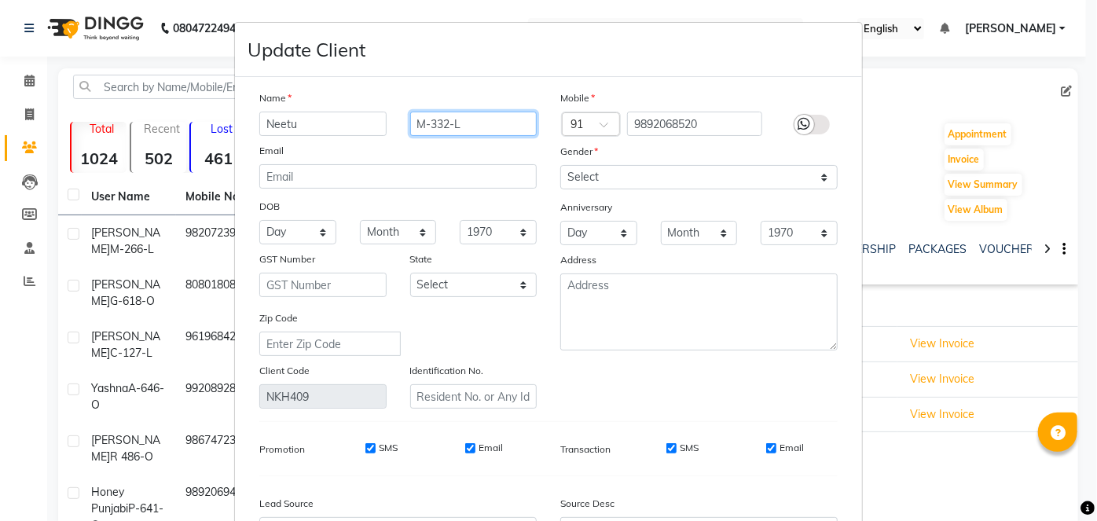
click at [437, 126] on input "M-332-L" at bounding box center [473, 124] width 127 height 24
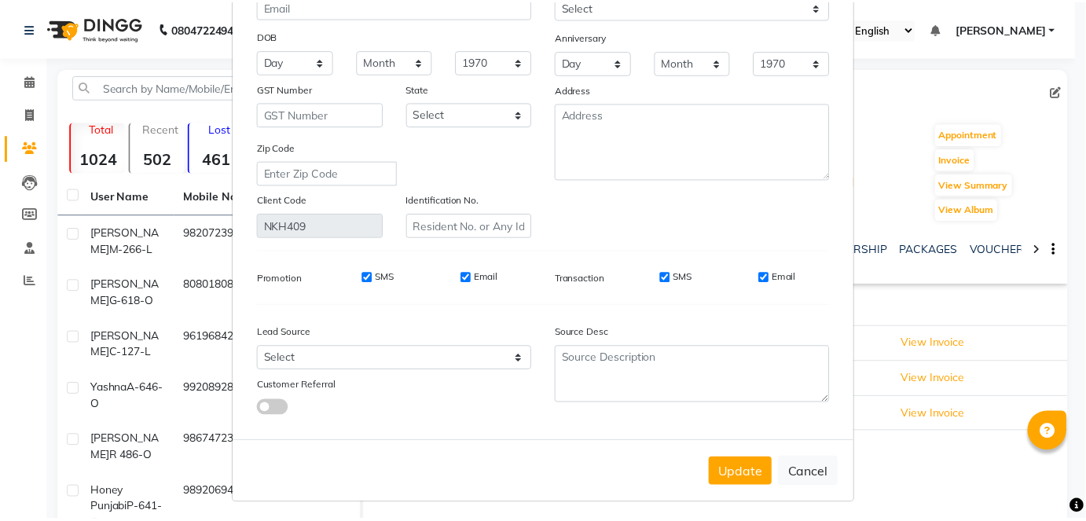
scroll to position [175, 0]
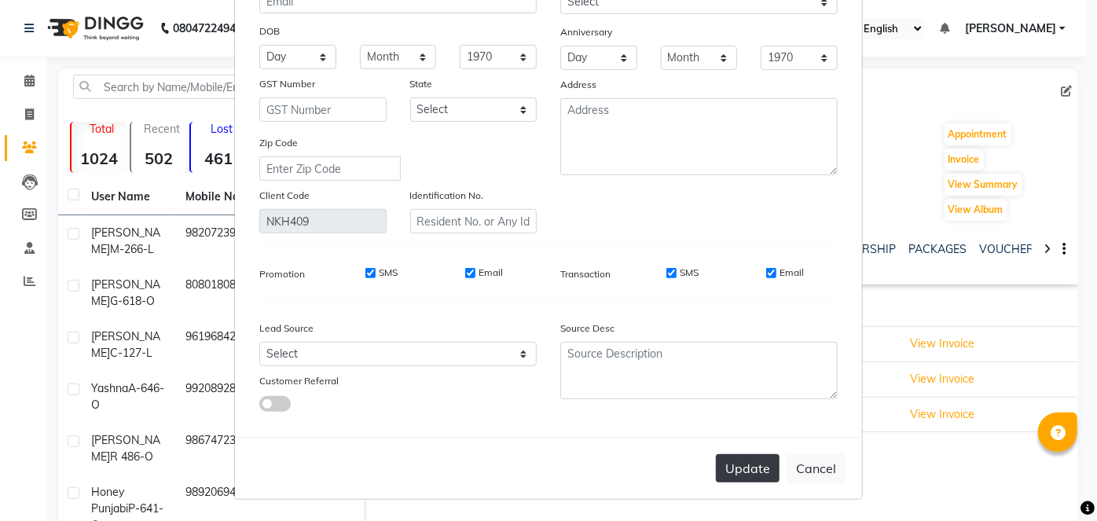
type input "M-234-L"
click at [748, 468] on button "Update" at bounding box center [748, 468] width 64 height 28
select select
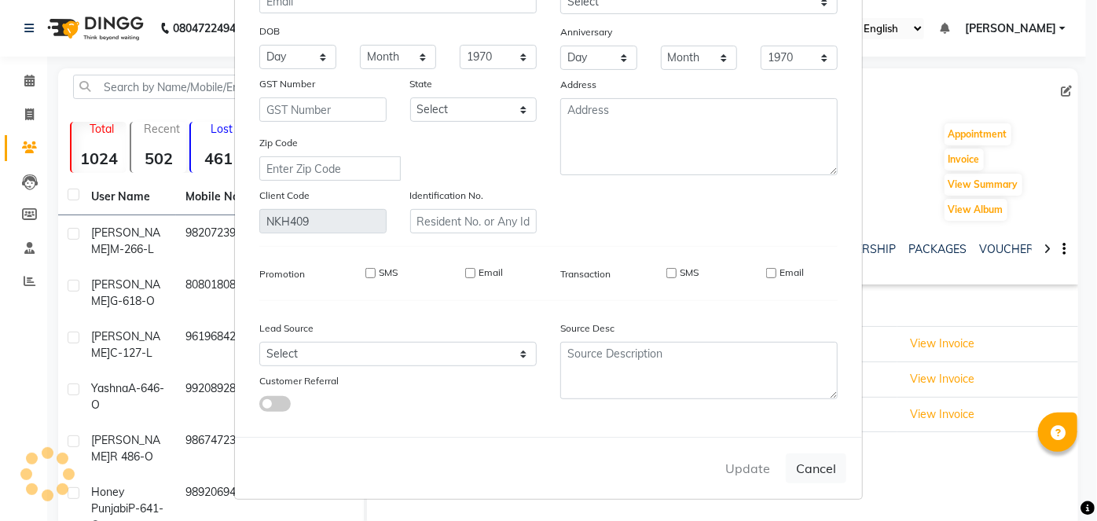
select select
checkbox input "false"
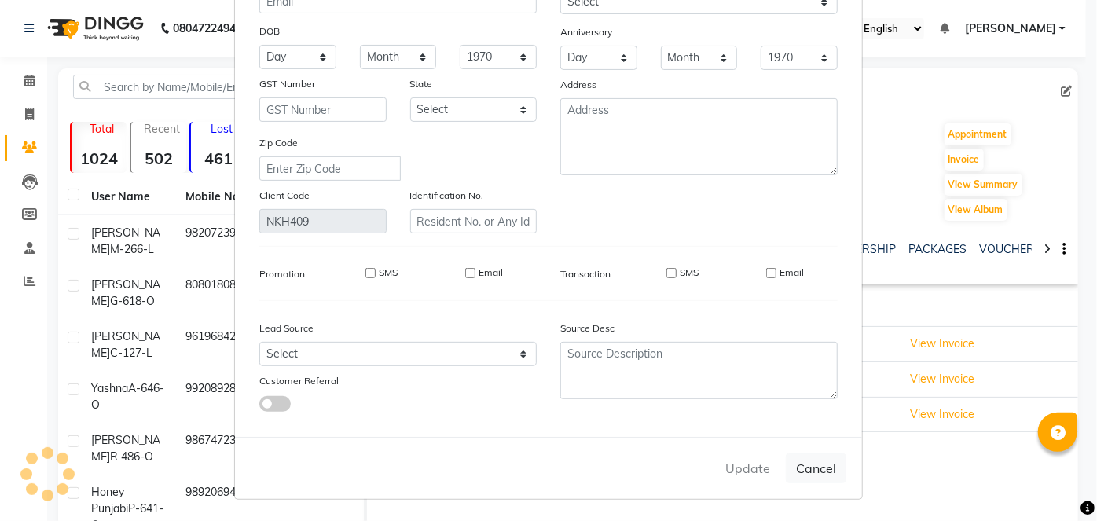
checkbox input "false"
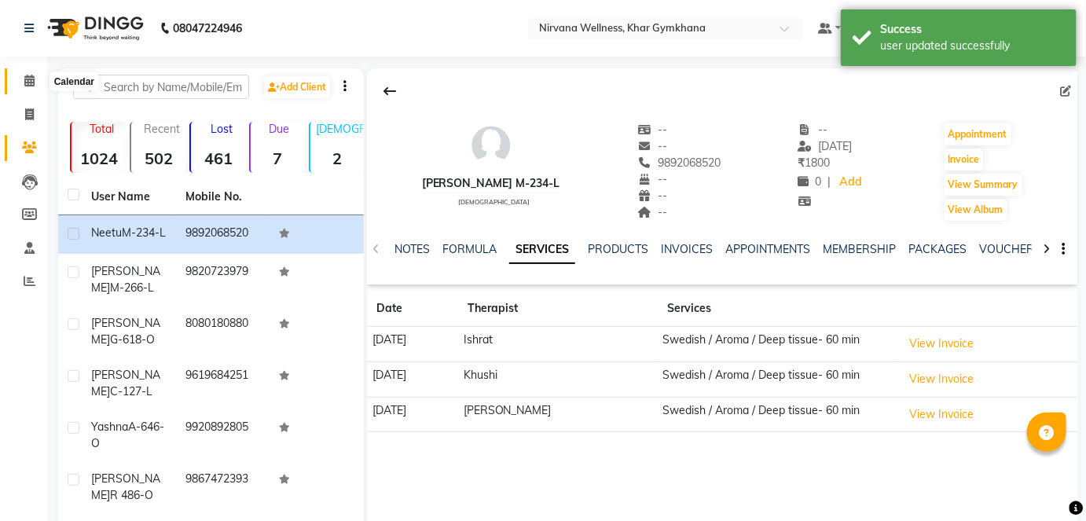
click at [26, 82] on icon at bounding box center [29, 81] width 10 height 12
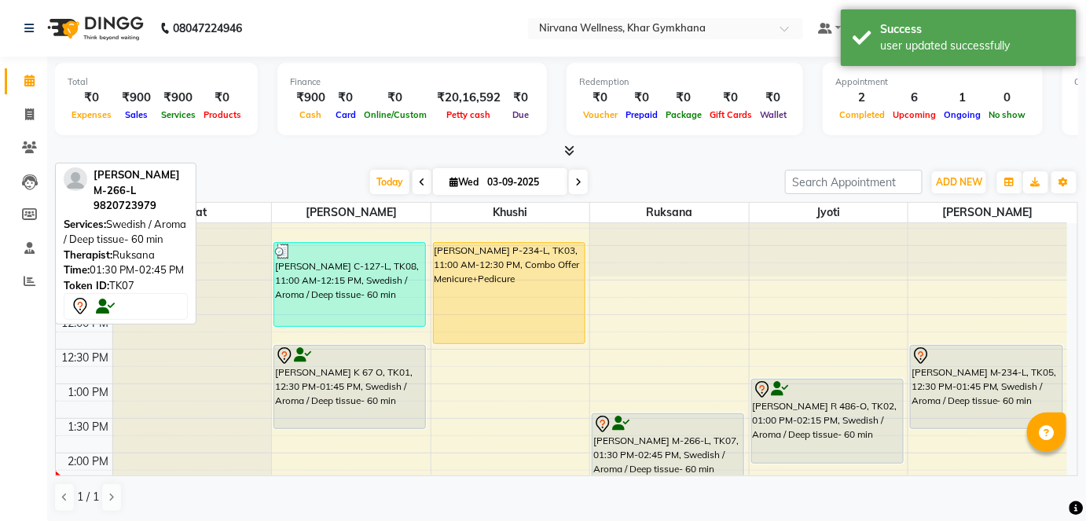
scroll to position [285, 0]
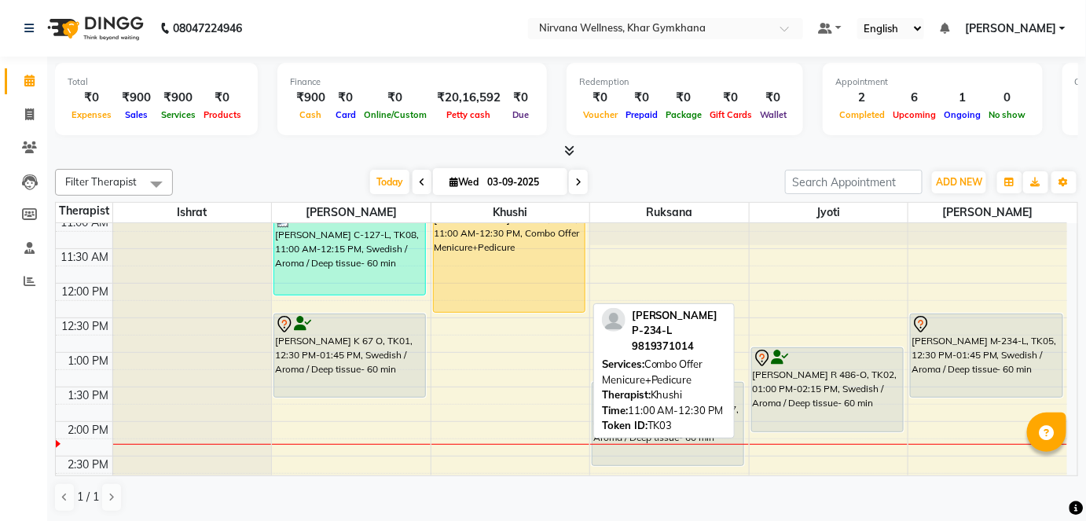
click at [493, 282] on div "[PERSON_NAME] P-234-L, TK03, 11:00 AM-12:30 PM, Combo Offer Menicure+Pedicure" at bounding box center [509, 261] width 151 height 101
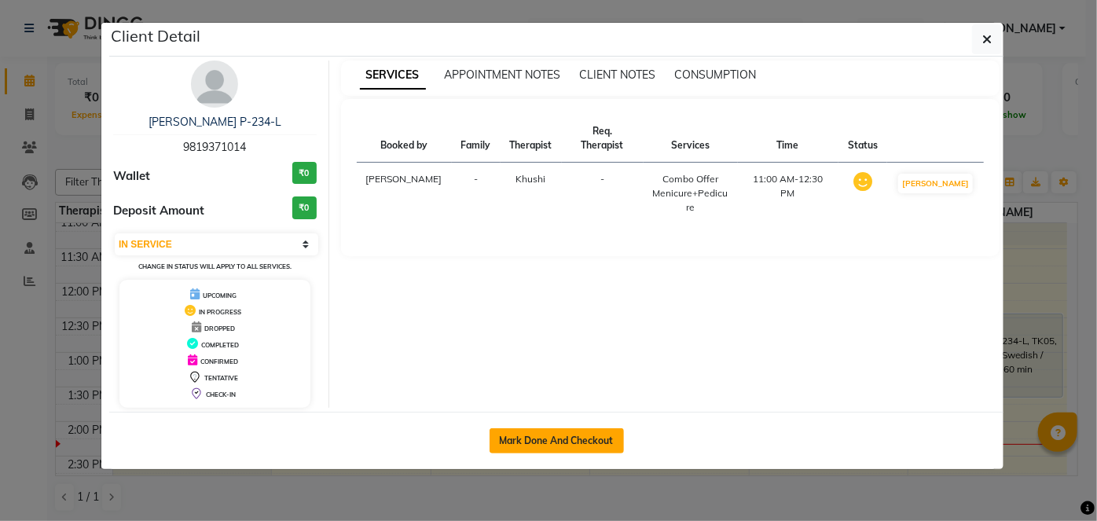
click at [536, 430] on button "Mark Done And Checkout" at bounding box center [557, 440] width 134 height 25
select select "3"
select select "6844"
select select "service"
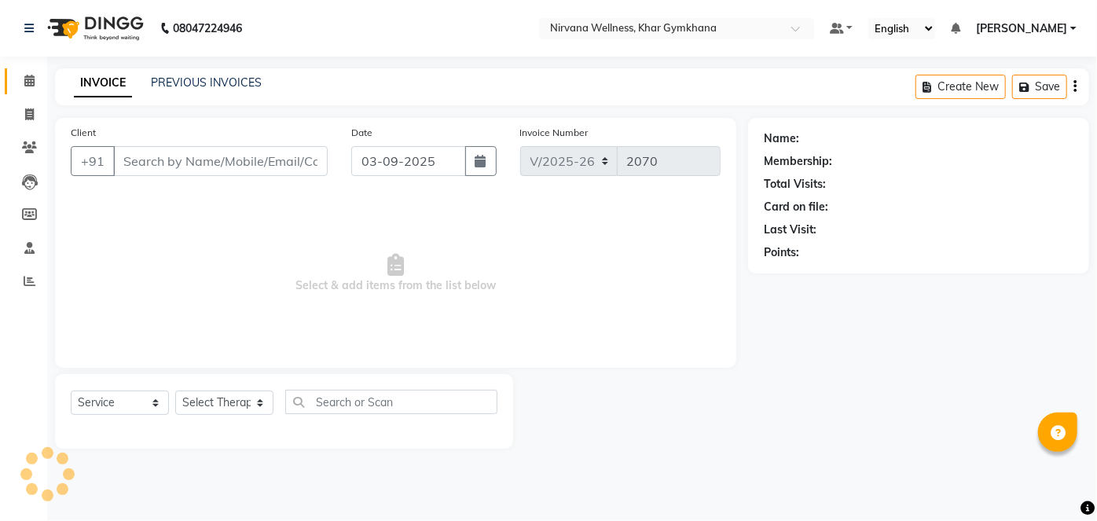
type input "9819371014"
select select "68039"
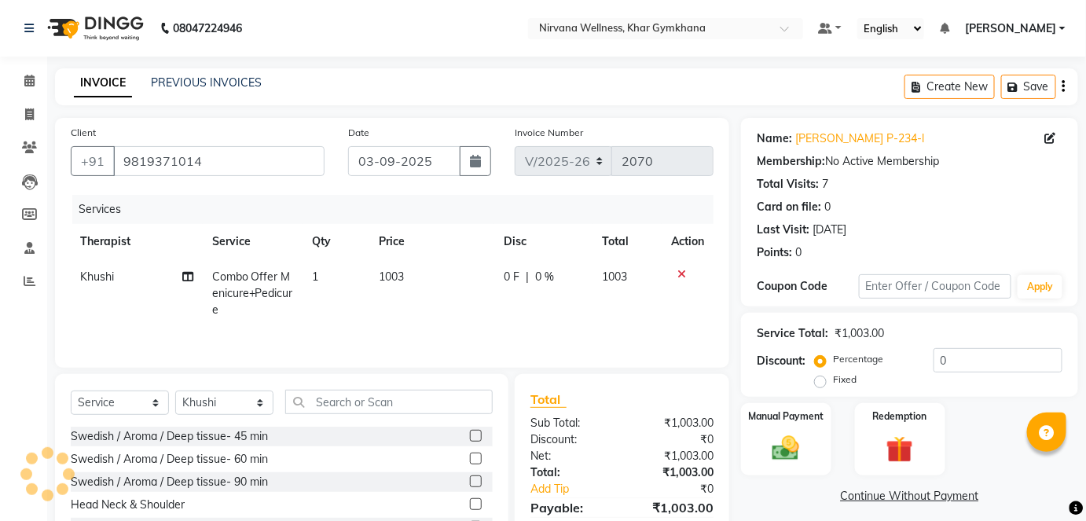
click at [816, 445] on div "Manual Payment" at bounding box center [786, 439] width 90 height 73
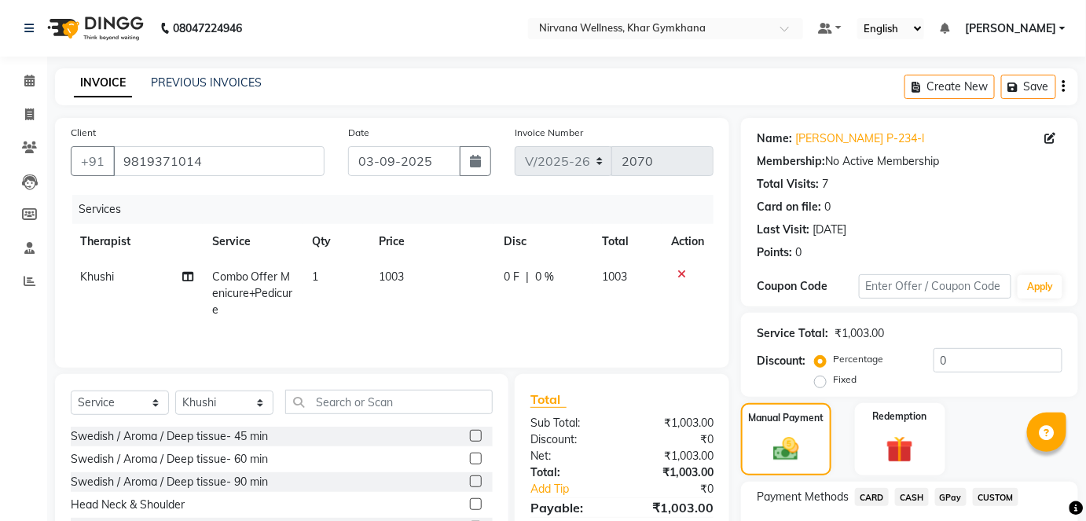
scroll to position [110, 0]
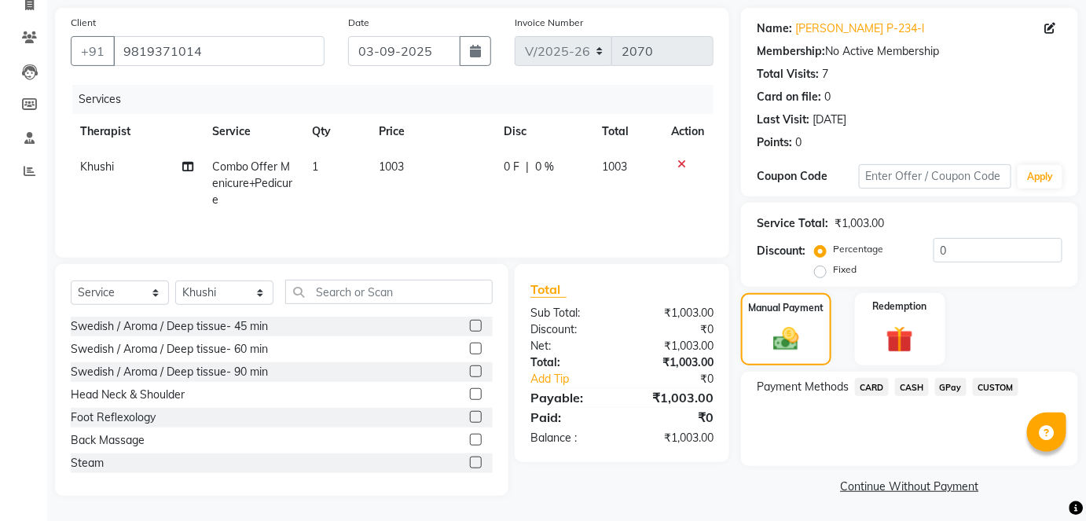
click at [917, 386] on span "CASH" at bounding box center [912, 387] width 34 height 18
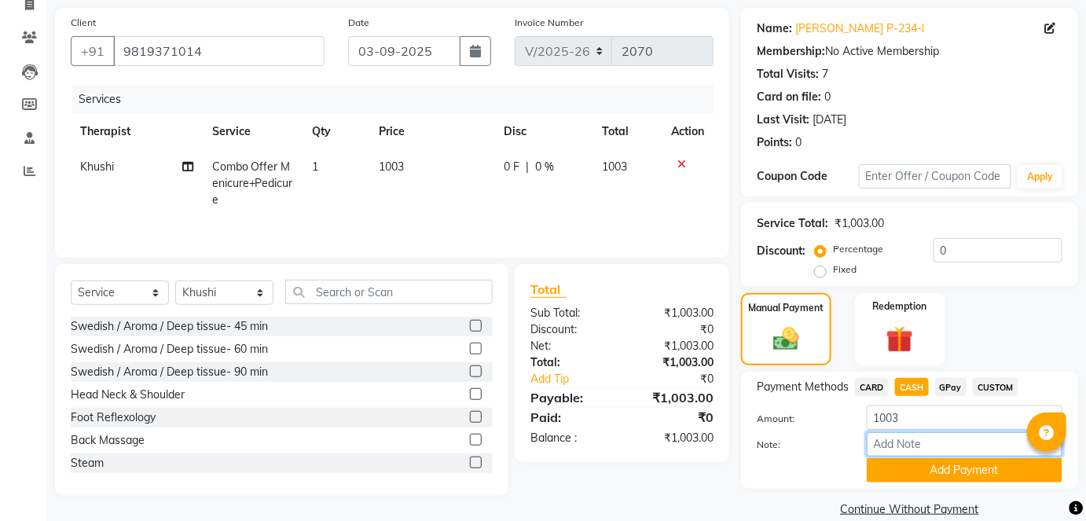
click at [934, 452] on input "Note:" at bounding box center [965, 444] width 196 height 24
paste input "HL0002319"
type input "HL0002319"
click at [951, 473] on button "Add Payment" at bounding box center [965, 470] width 196 height 24
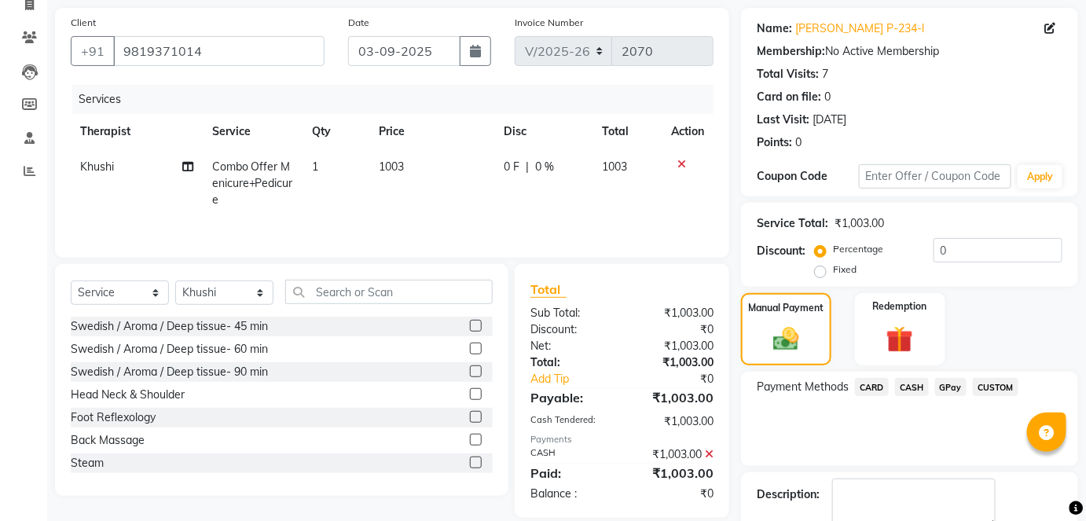
scroll to position [198, 0]
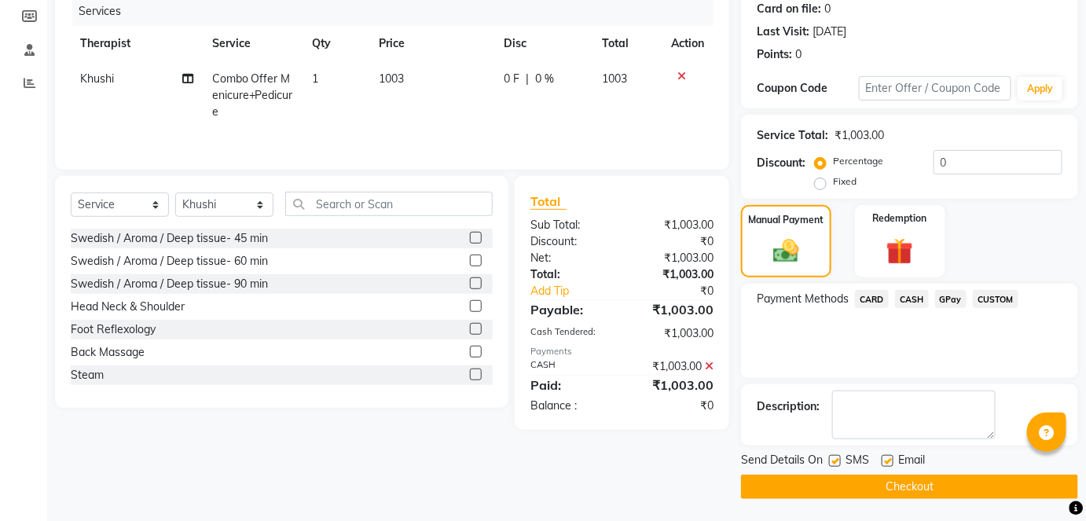
click at [953, 483] on button "Checkout" at bounding box center [909, 487] width 337 height 24
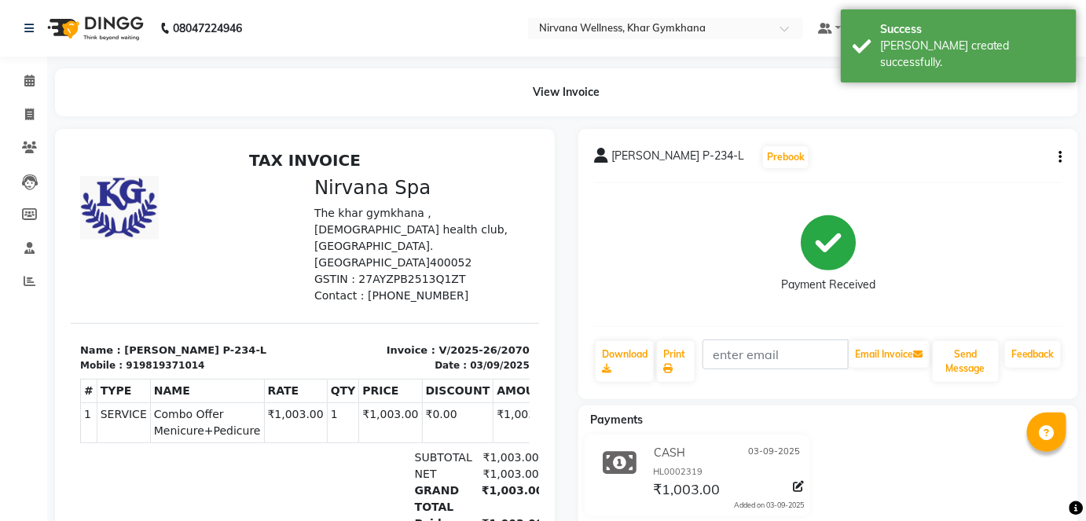
click at [38, 94] on li "Calendar" at bounding box center [23, 81] width 47 height 34
click at [29, 86] on icon at bounding box center [29, 81] width 10 height 12
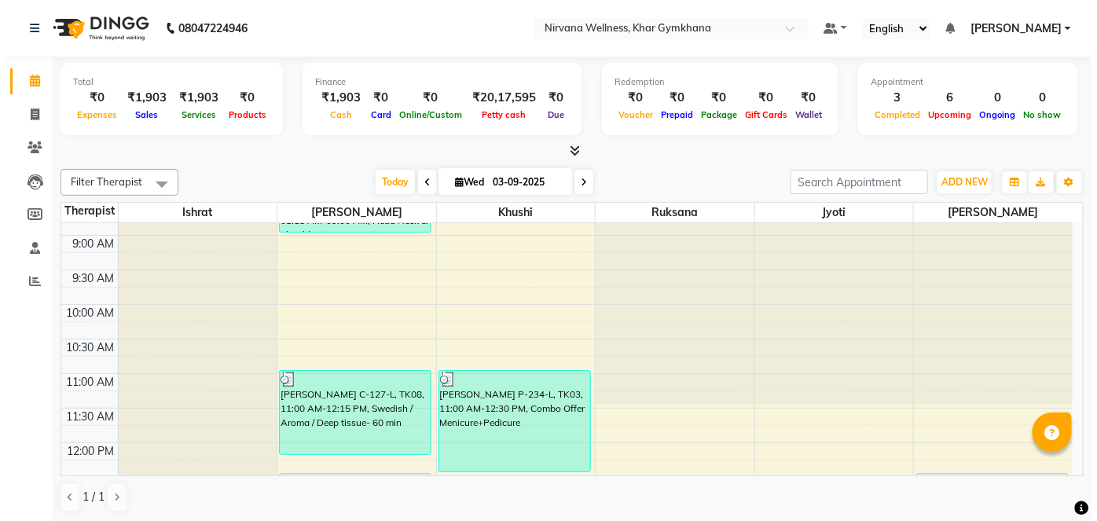
scroll to position [214, 0]
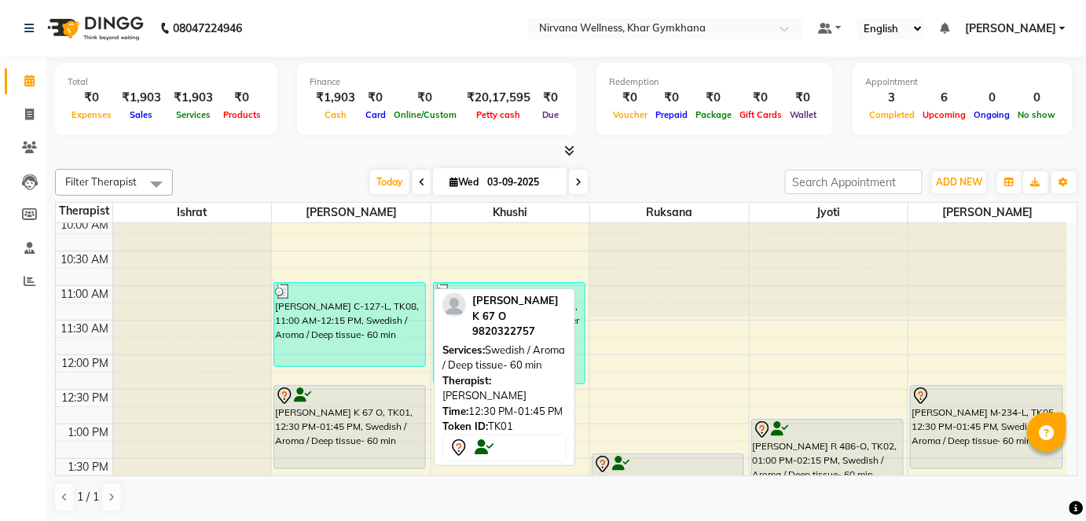
click at [369, 407] on div "[PERSON_NAME] K 67 O, TK01, 12:30 PM-01:45 PM, Swedish / Aroma / Deep tissue- 6…" at bounding box center [349, 427] width 151 height 83
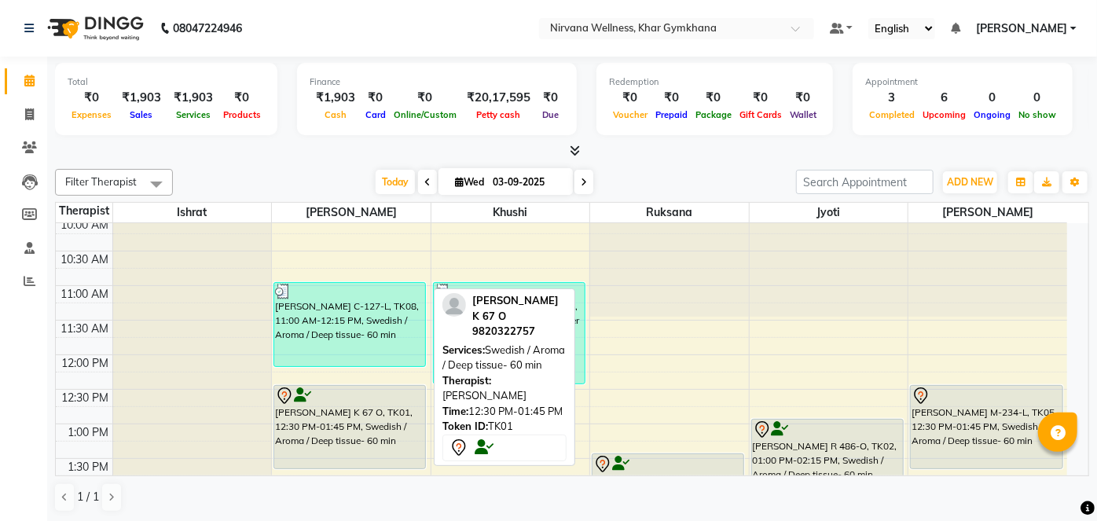
select select "7"
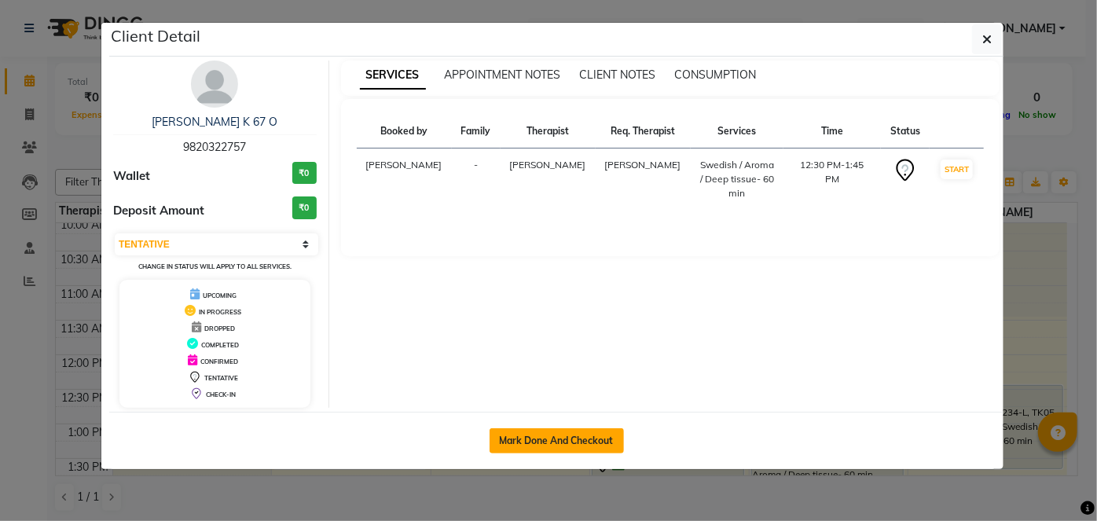
click at [601, 446] on button "Mark Done And Checkout" at bounding box center [557, 440] width 134 height 25
select select "6844"
select select "service"
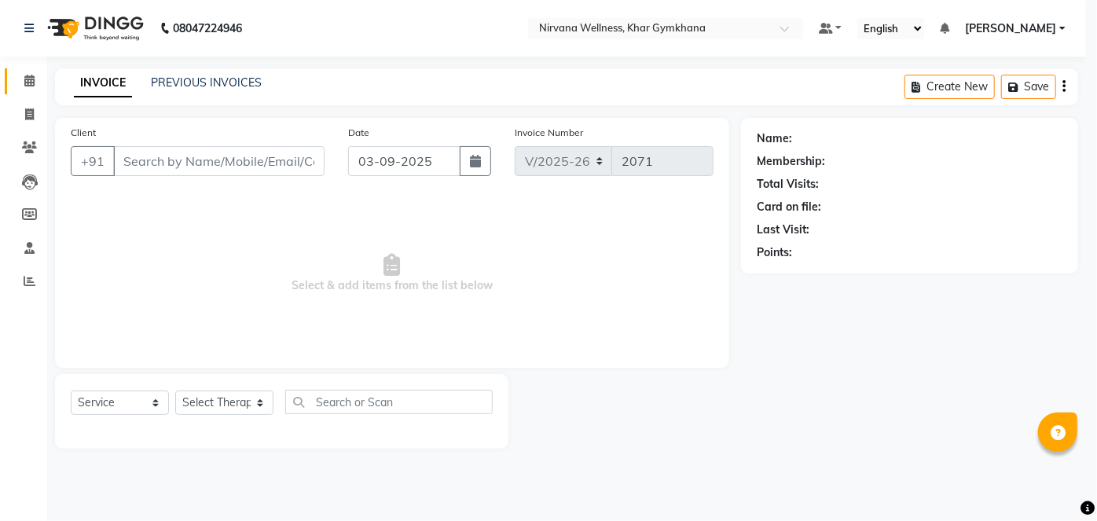
select select "3"
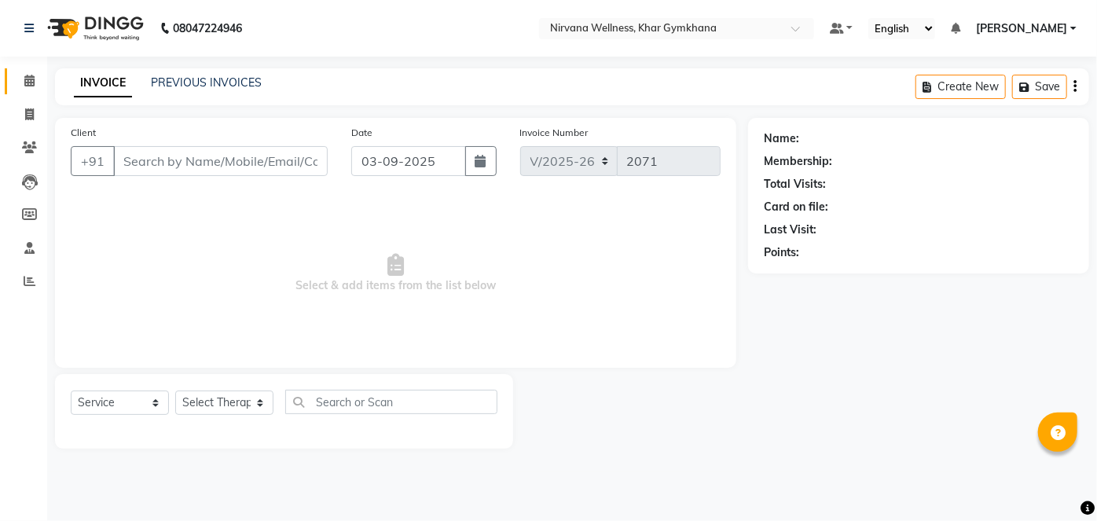
type input "9820322757"
select select "68038"
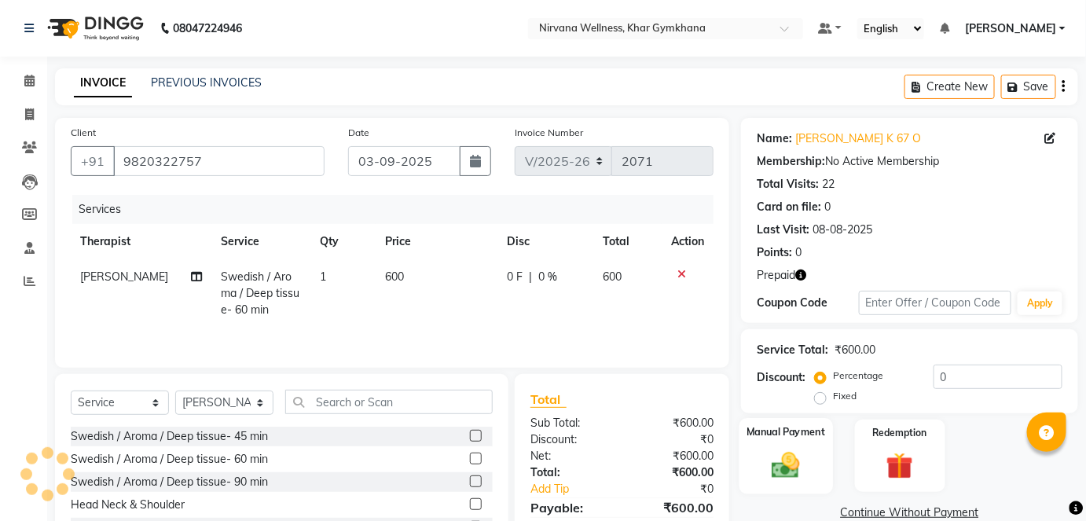
click at [793, 461] on img at bounding box center [786, 465] width 46 height 32
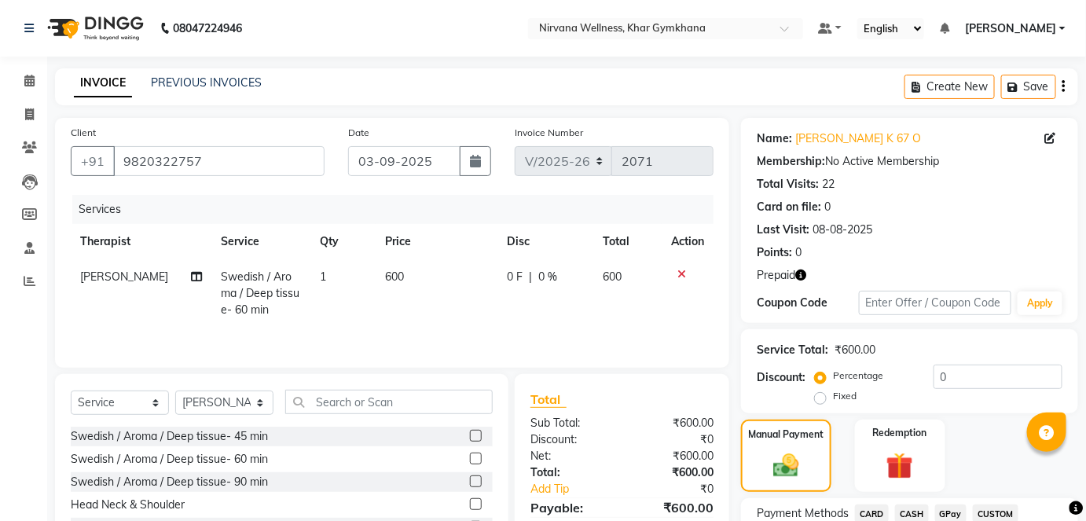
scroll to position [127, 0]
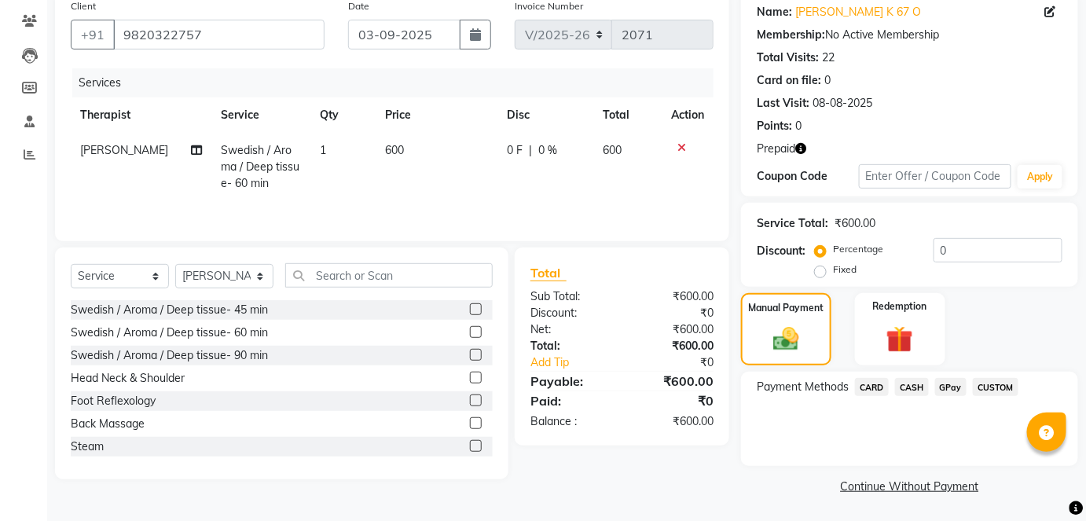
click at [918, 388] on span "CASH" at bounding box center [912, 387] width 34 height 18
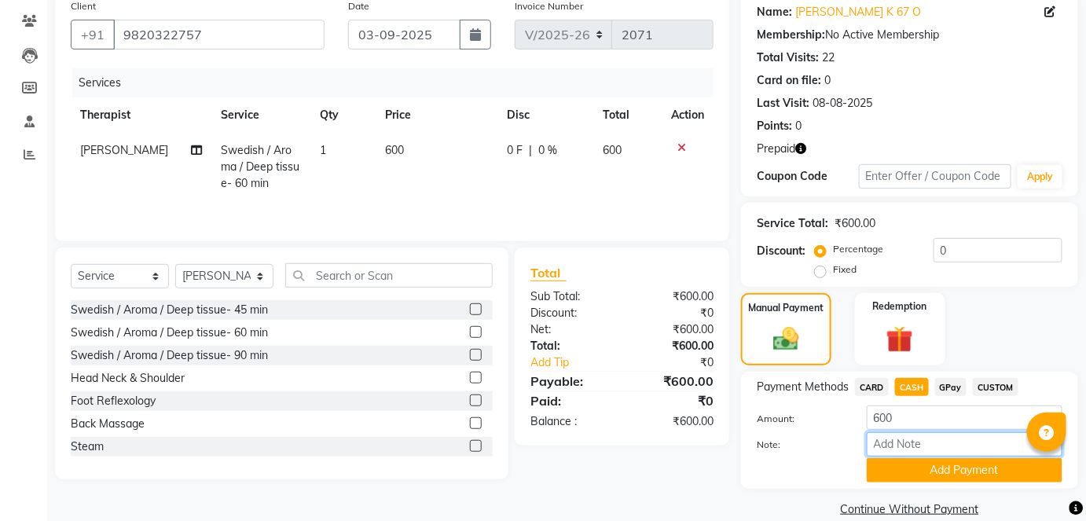
paste input "HL0002320"
type input "HL0002320"
click at [954, 483] on div "Payment Methods CARD CASH GPay CUSTOM Amount: 600 Note: HL0002320 Add Payment" at bounding box center [909, 430] width 337 height 117
click at [955, 479] on button "Add Payment" at bounding box center [965, 470] width 196 height 24
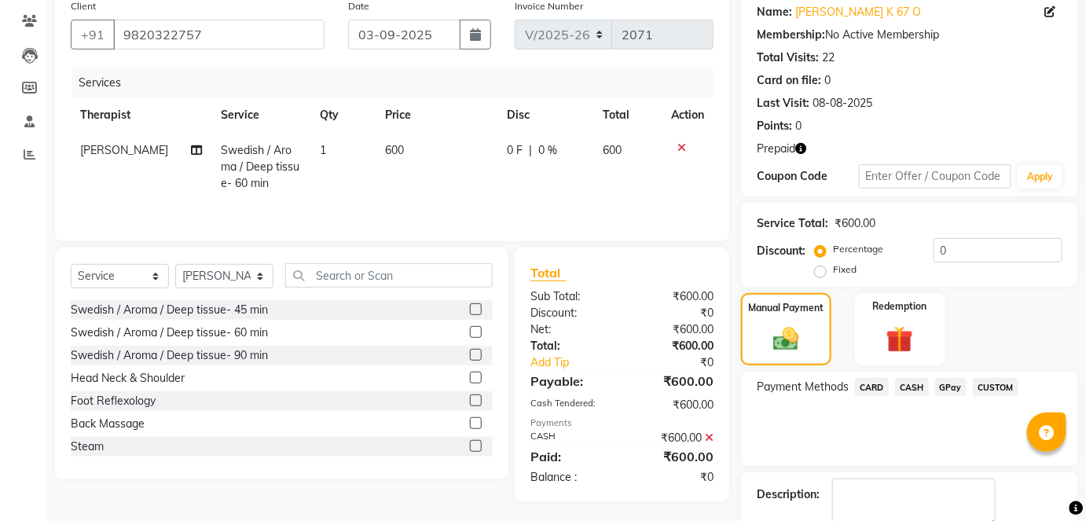
scroll to position [215, 0]
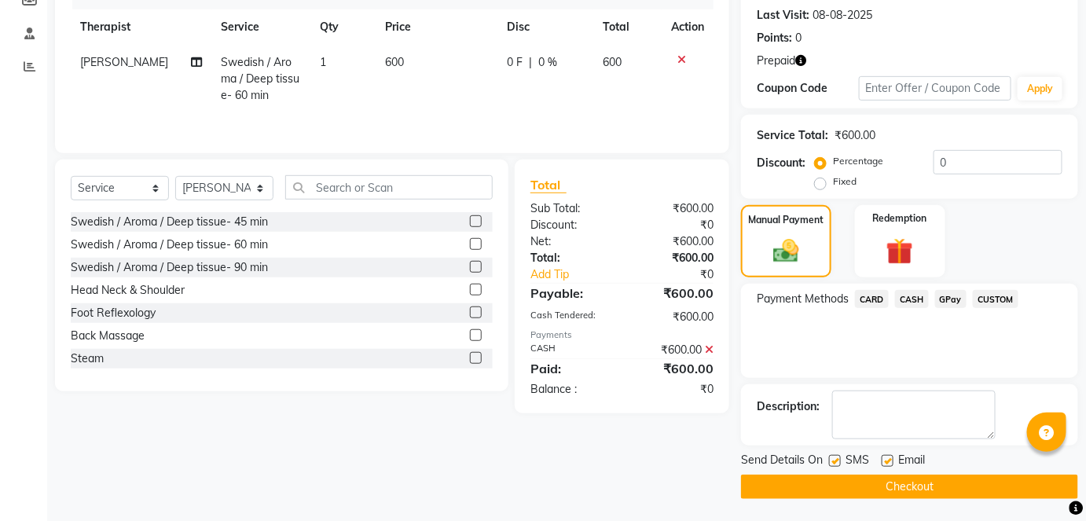
click at [962, 480] on button "Checkout" at bounding box center [909, 487] width 337 height 24
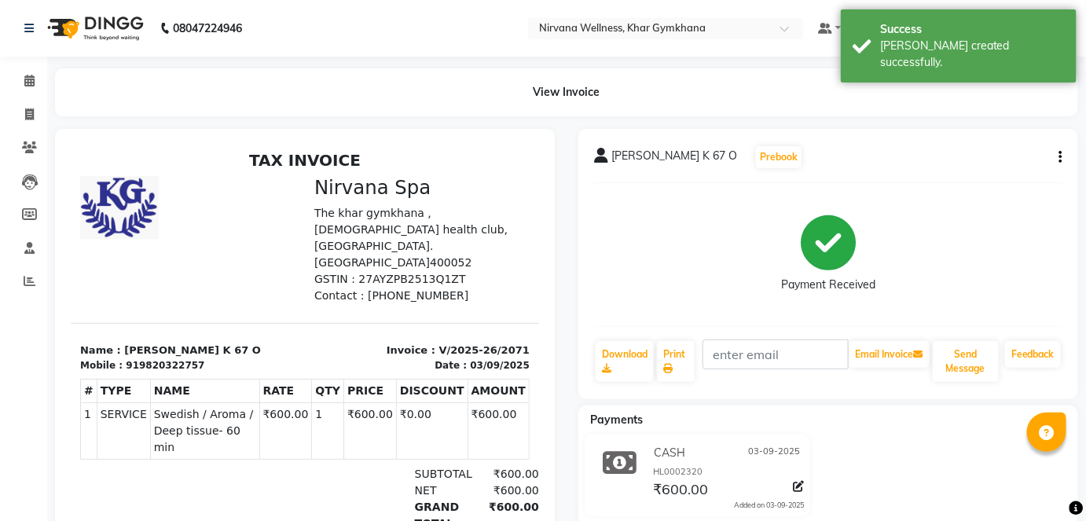
click at [21, 68] on li "Calendar" at bounding box center [23, 81] width 47 height 34
drag, startPoint x: 21, startPoint y: 75, endPoint x: 69, endPoint y: 90, distance: 50.0
click at [21, 75] on span at bounding box center [30, 81] width 28 height 18
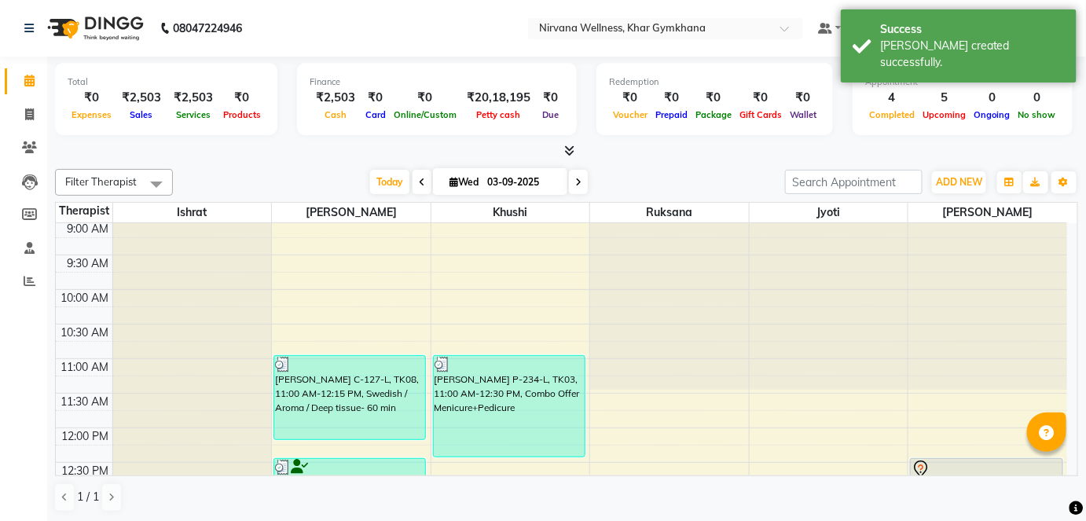
scroll to position [357, 0]
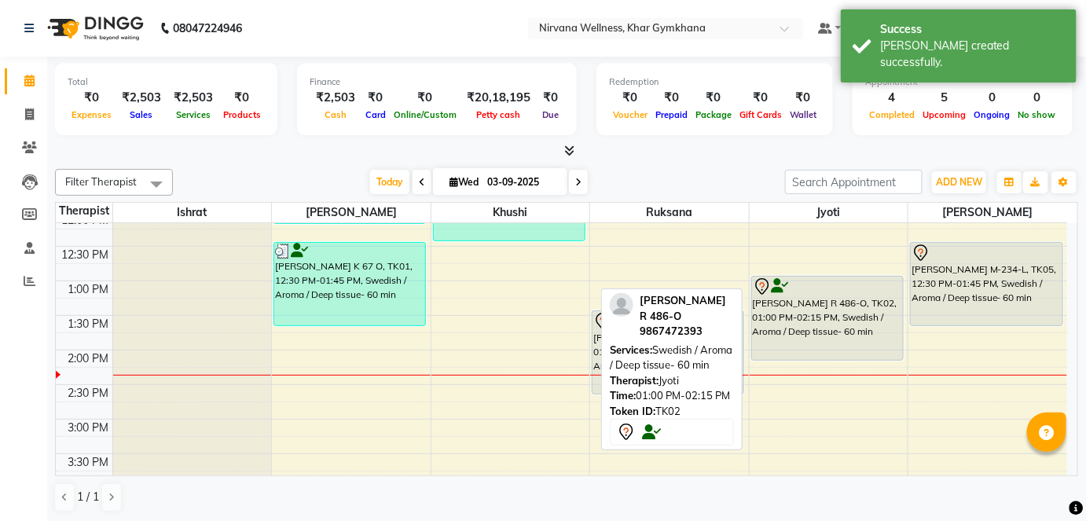
click at [833, 327] on div "[PERSON_NAME] R 486-O, TK02, 01:00 PM-02:15 PM, Swedish / Aroma / Deep tissue- …" at bounding box center [827, 318] width 151 height 83
select select "7"
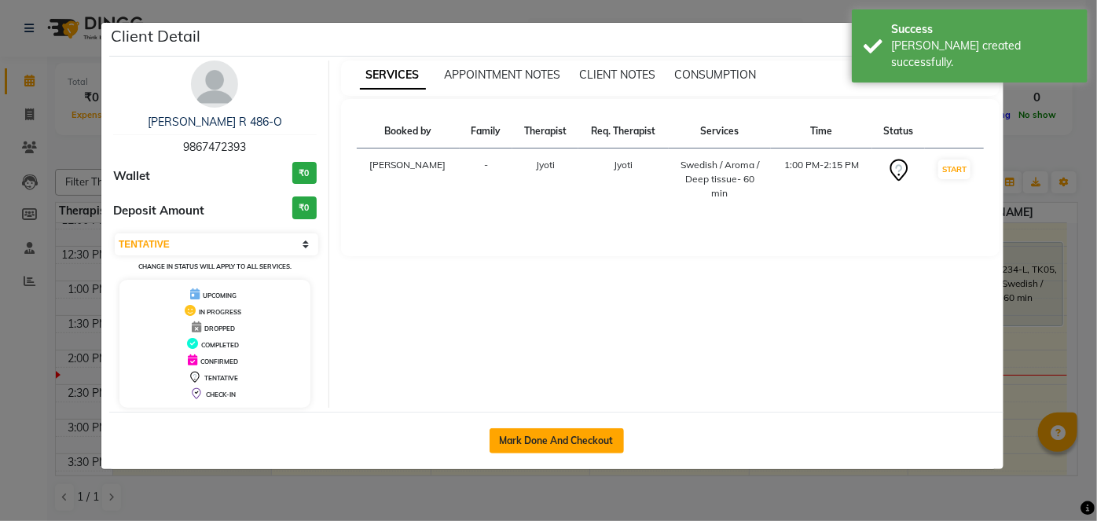
click at [570, 440] on button "Mark Done And Checkout" at bounding box center [557, 440] width 134 height 25
select select "service"
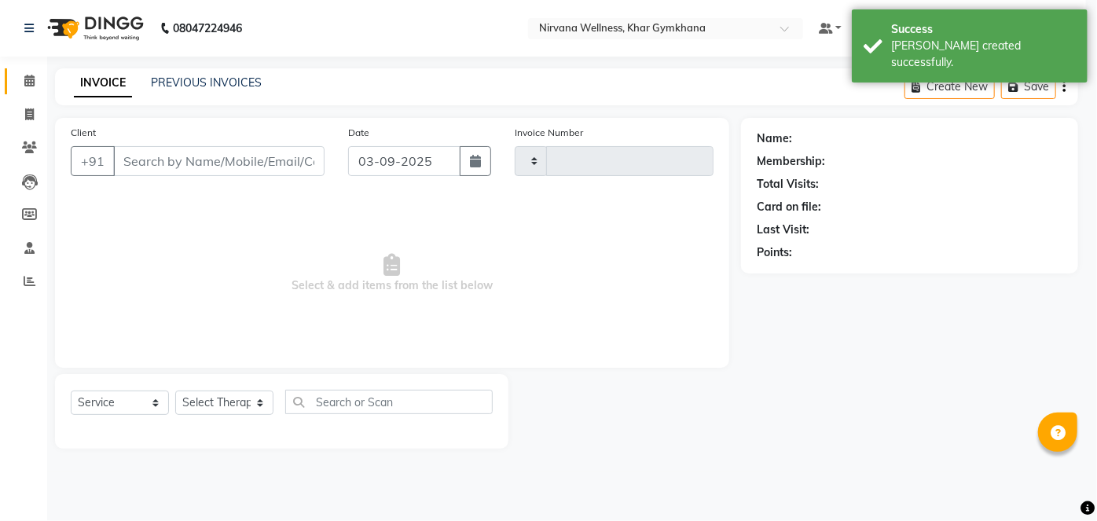
type input "2072"
select select "3"
select select "6844"
type input "9867472393"
select select "78895"
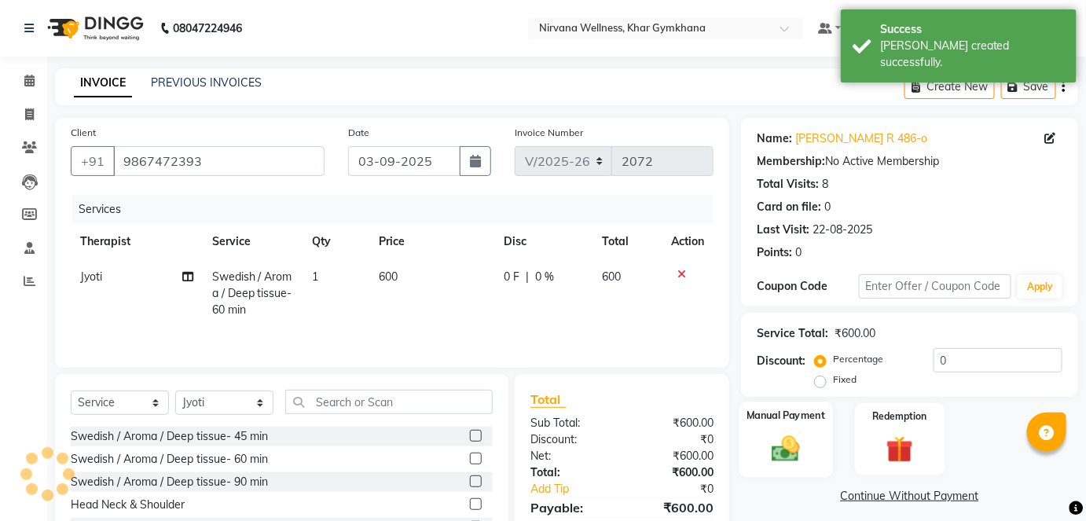
click at [791, 438] on img at bounding box center [786, 448] width 46 height 32
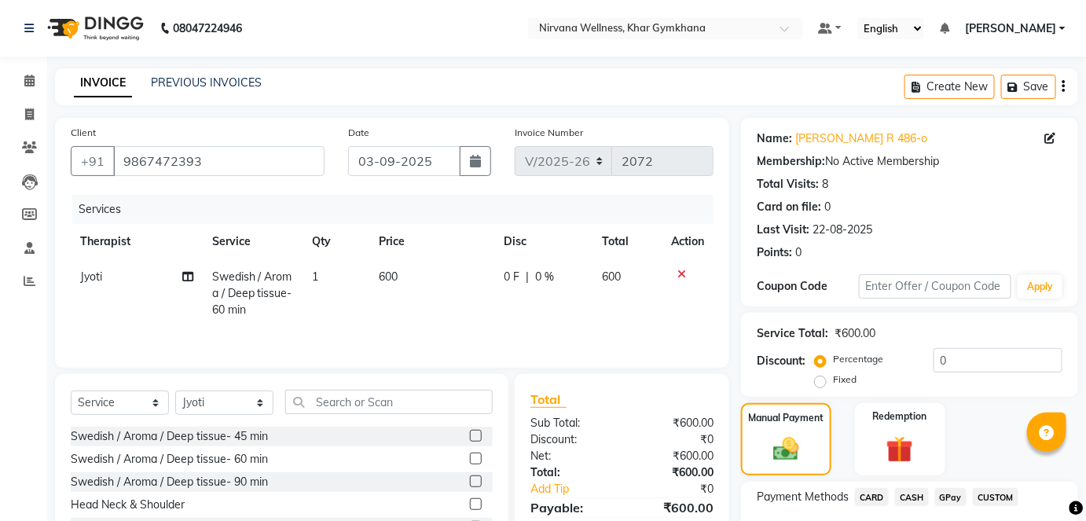
scroll to position [110, 0]
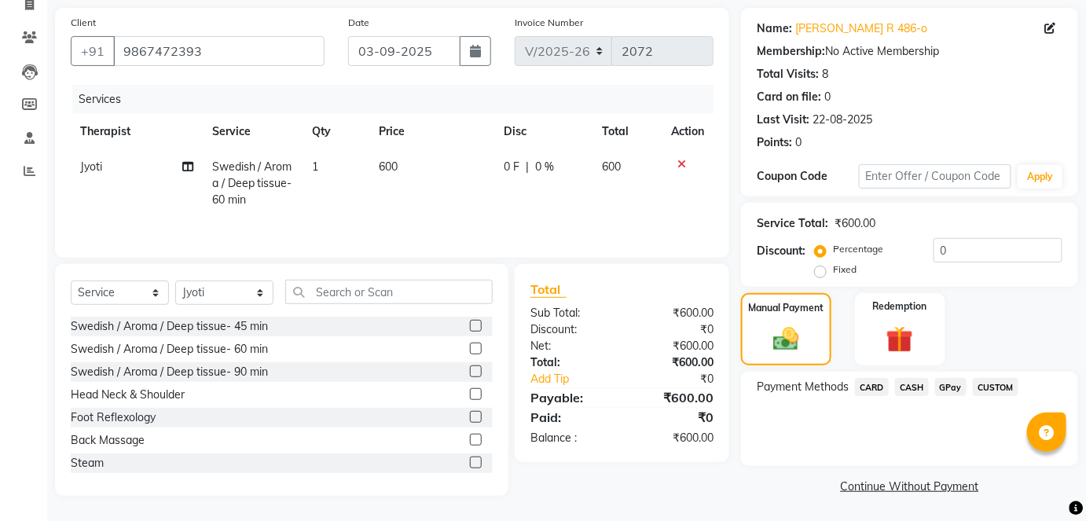
click at [924, 394] on span "CASH" at bounding box center [912, 387] width 34 height 18
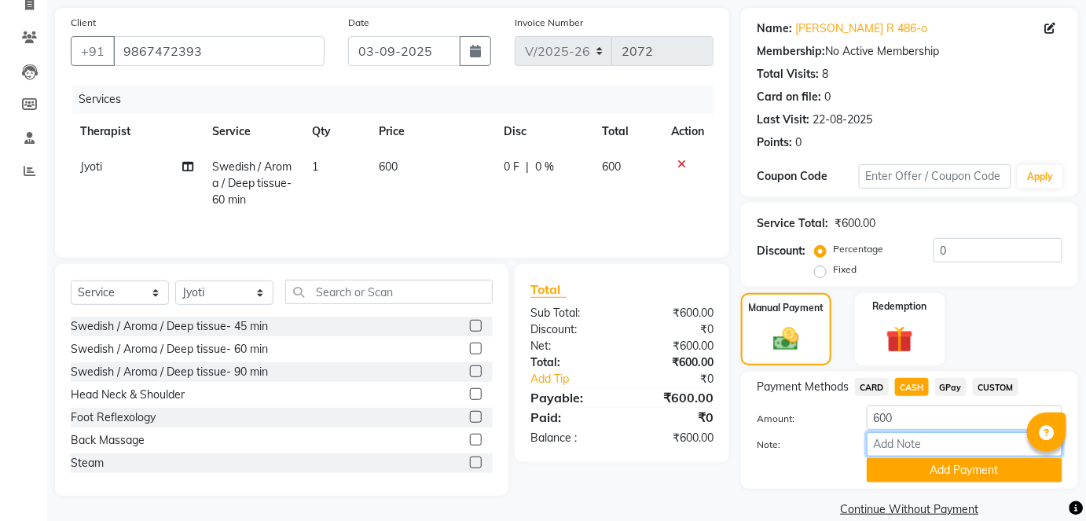
paste input "HL0002322"
type input "HL0002322"
click at [914, 479] on button "Add Payment" at bounding box center [965, 470] width 196 height 24
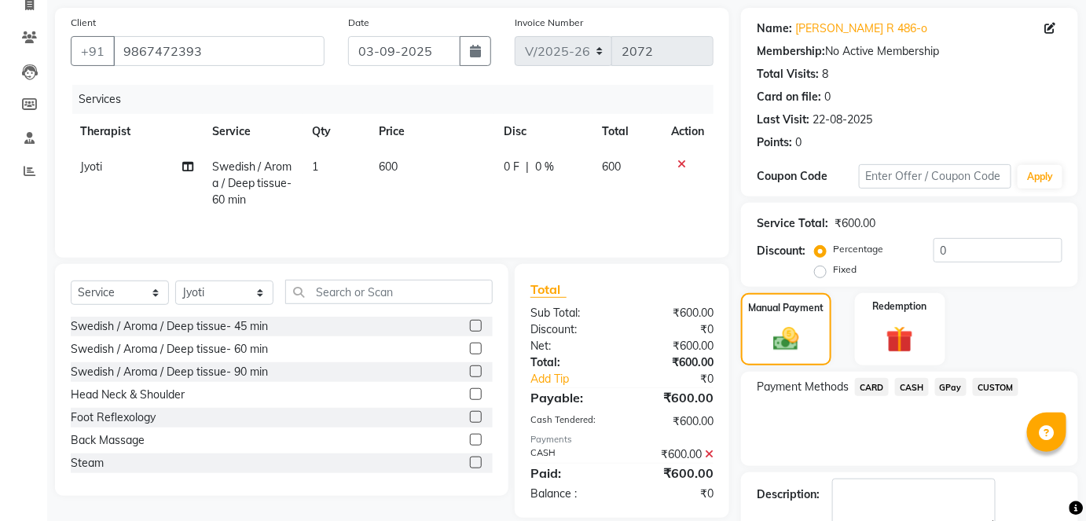
scroll to position [198, 0]
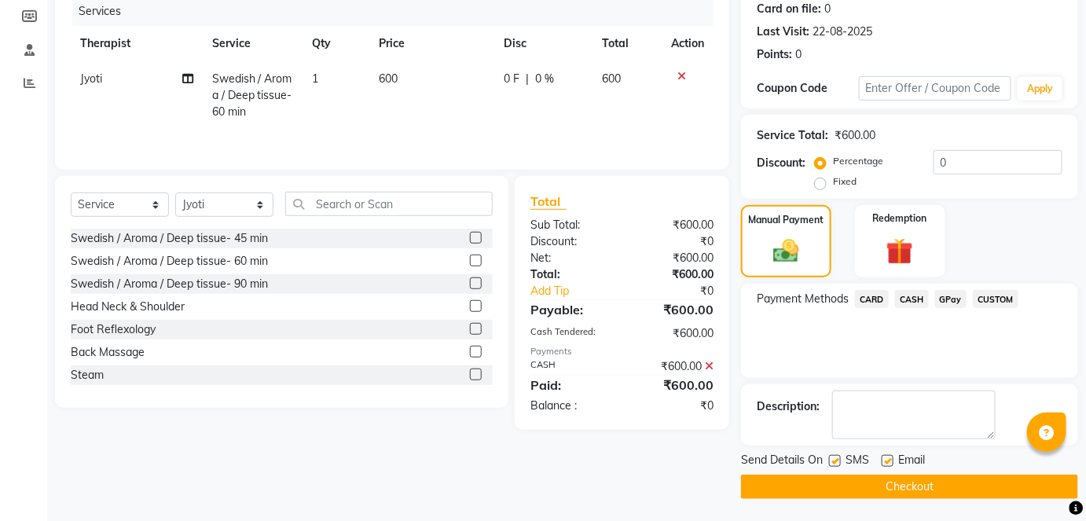
click at [914, 483] on button "Checkout" at bounding box center [909, 487] width 337 height 24
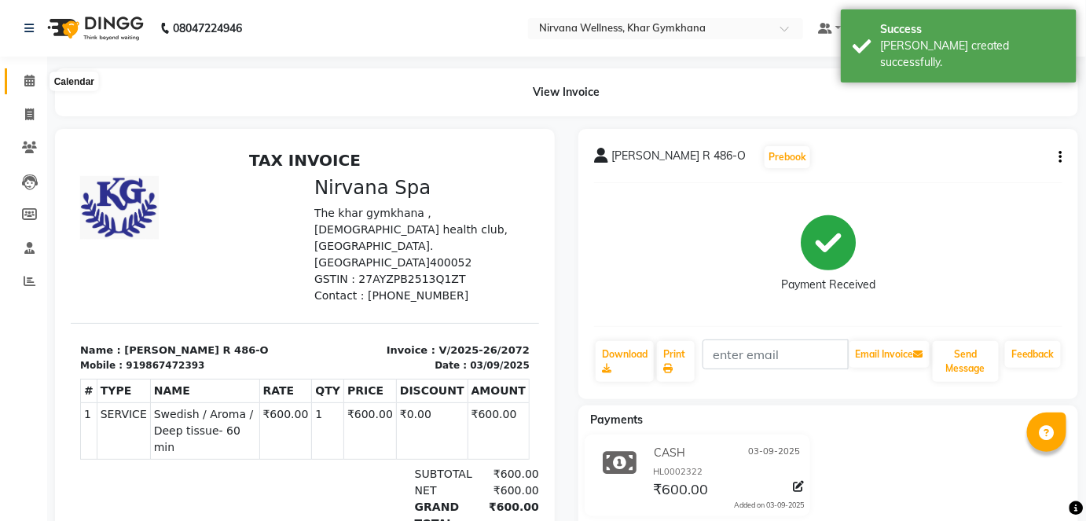
click at [33, 73] on span at bounding box center [30, 81] width 28 height 18
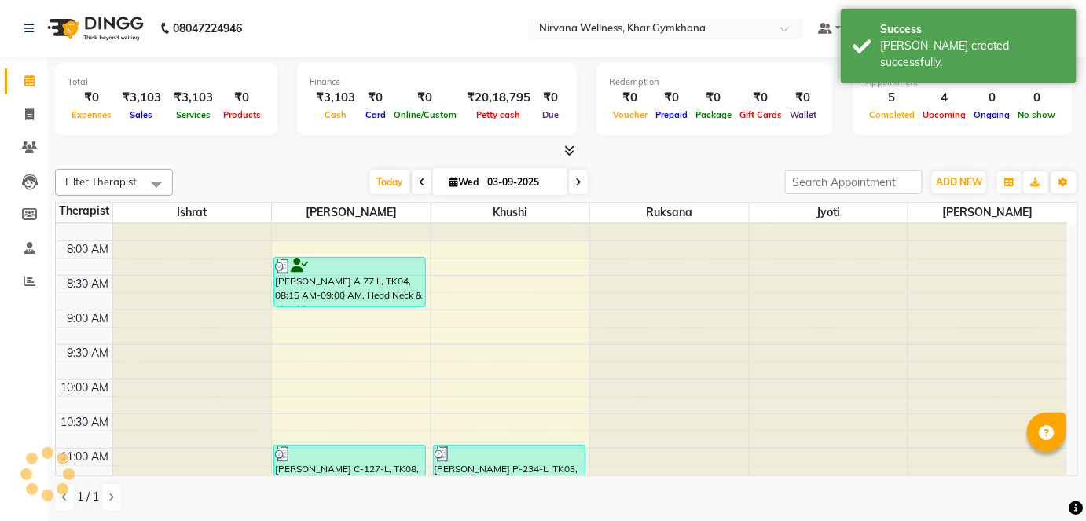
scroll to position [285, 0]
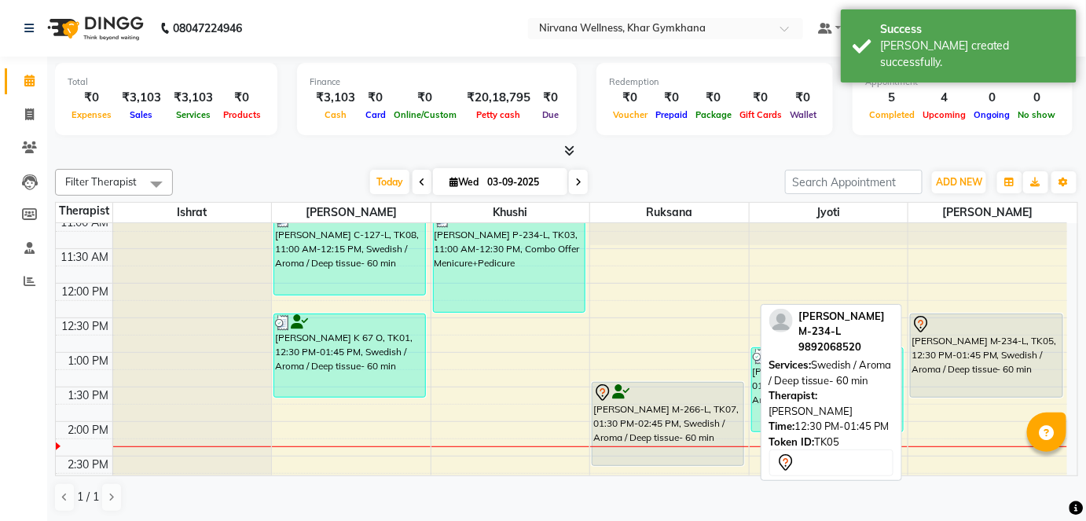
click at [960, 368] on div "[PERSON_NAME] M-234-L, TK05, 12:30 PM-01:45 PM, Swedish / Aroma / Deep tissue- …" at bounding box center [987, 355] width 152 height 83
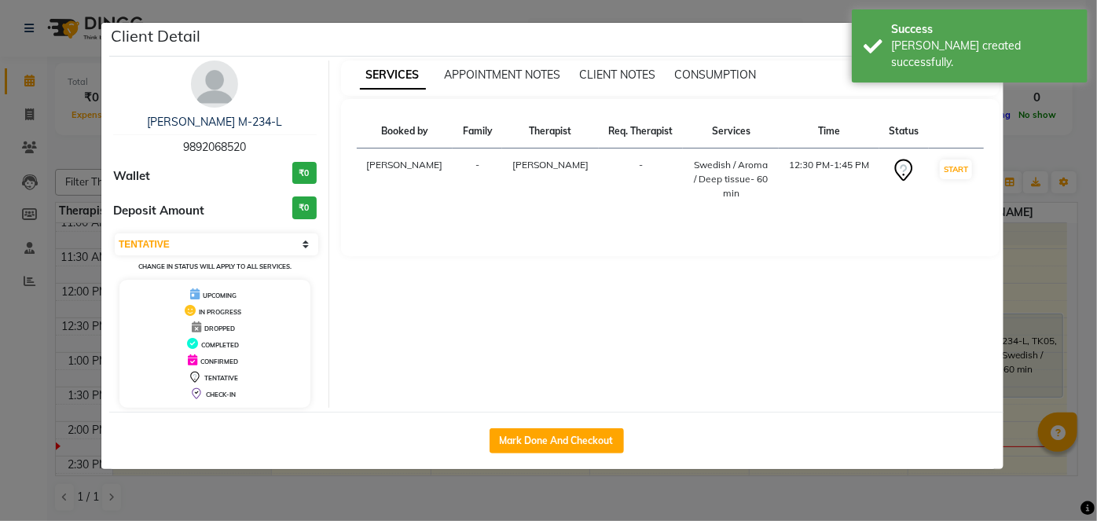
click at [591, 424] on div "Mark Done And Checkout" at bounding box center [556, 440] width 894 height 57
click at [604, 439] on button "Mark Done And Checkout" at bounding box center [557, 440] width 134 height 25
select select "3"
select select "6844"
select select "service"
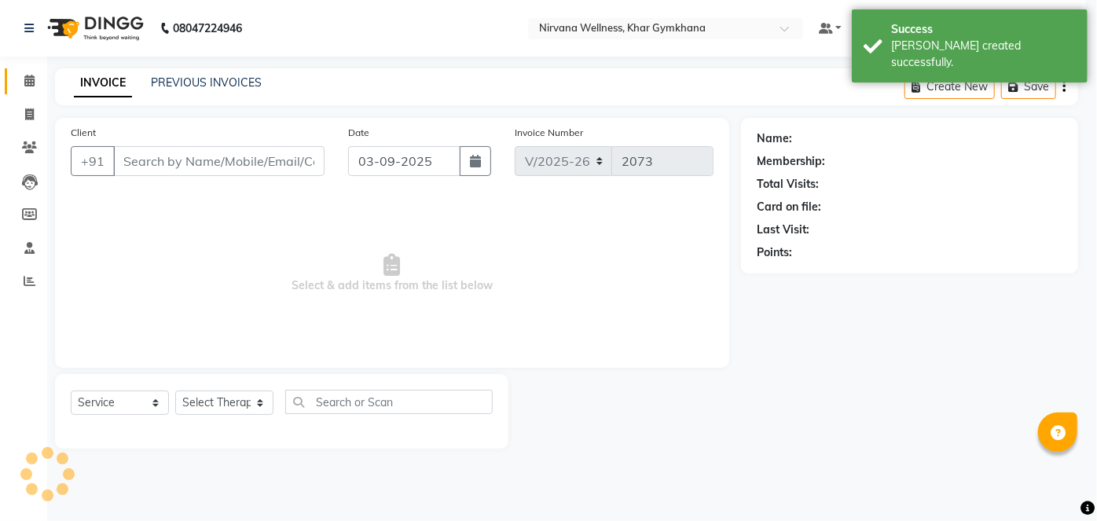
type input "9892068520"
select select "79305"
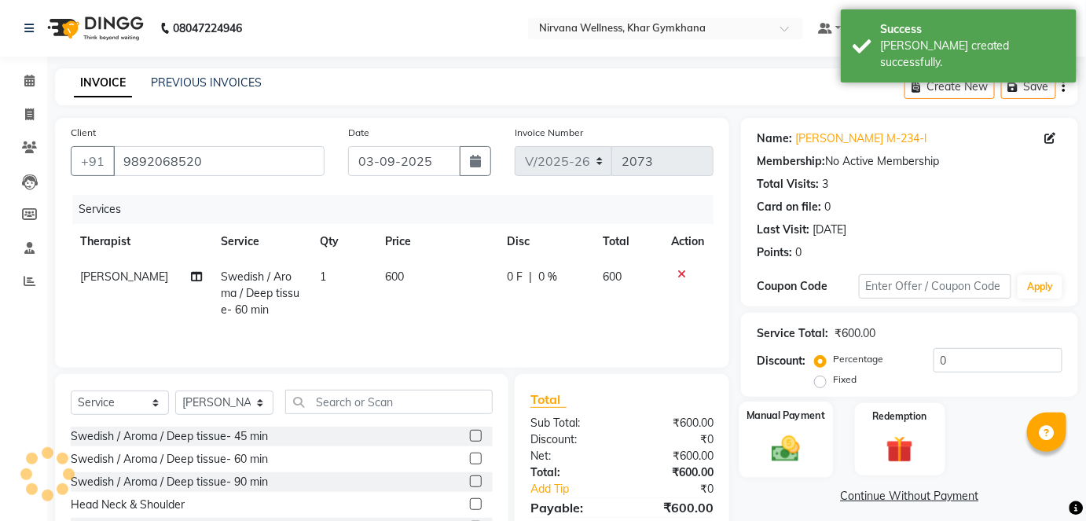
click at [781, 435] on img at bounding box center [786, 448] width 46 height 32
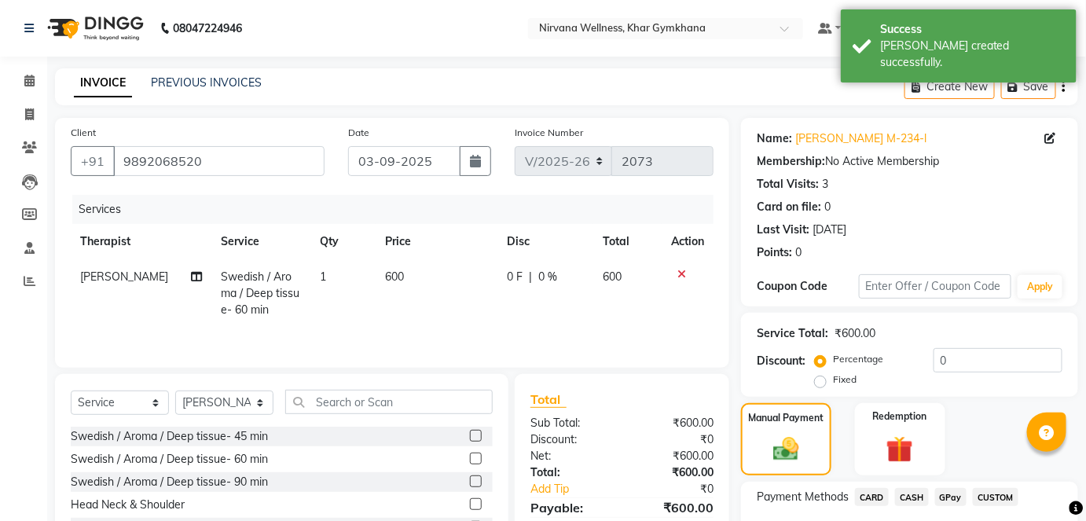
scroll to position [110, 0]
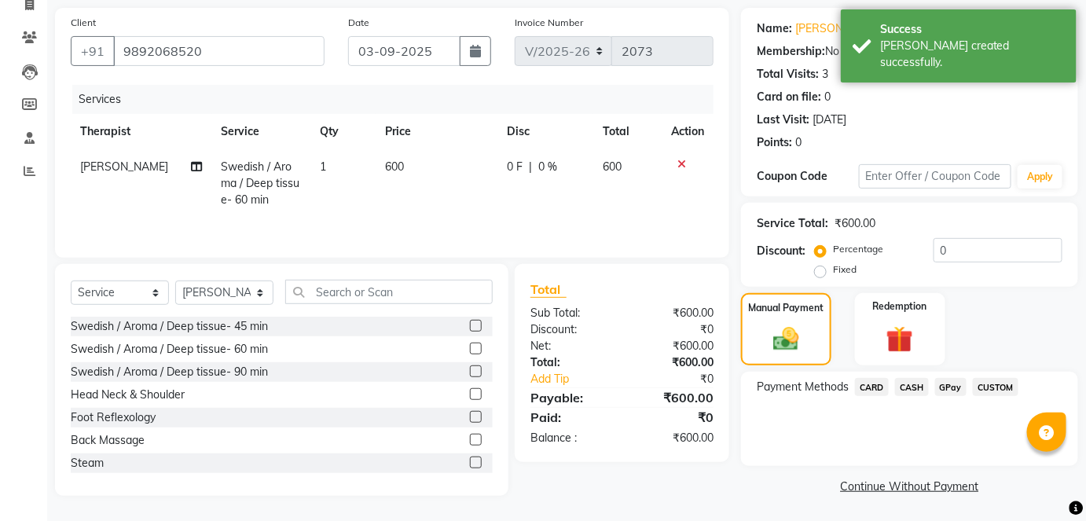
click at [900, 385] on span "CASH" at bounding box center [912, 387] width 34 height 18
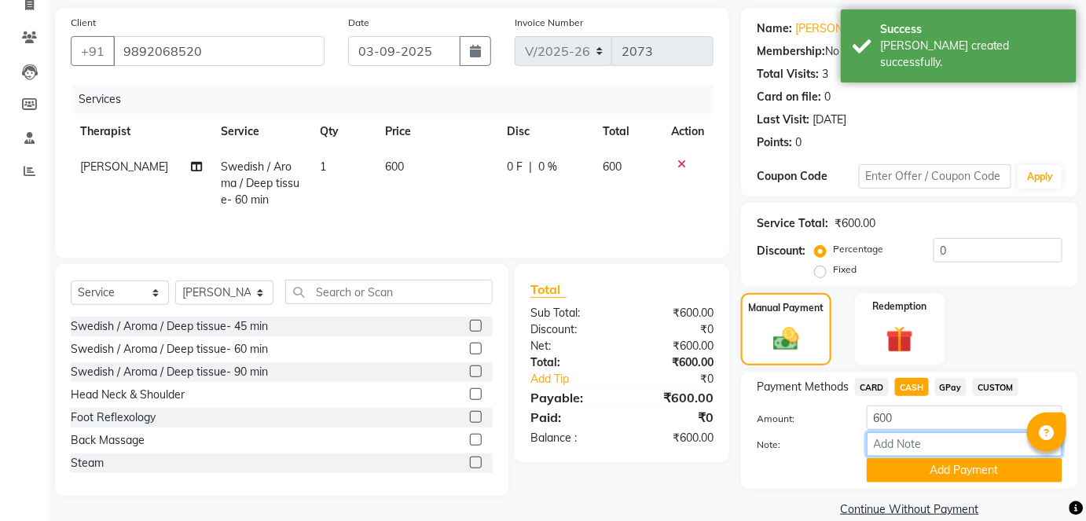
click at [901, 433] on input "Note:" at bounding box center [965, 444] width 196 height 24
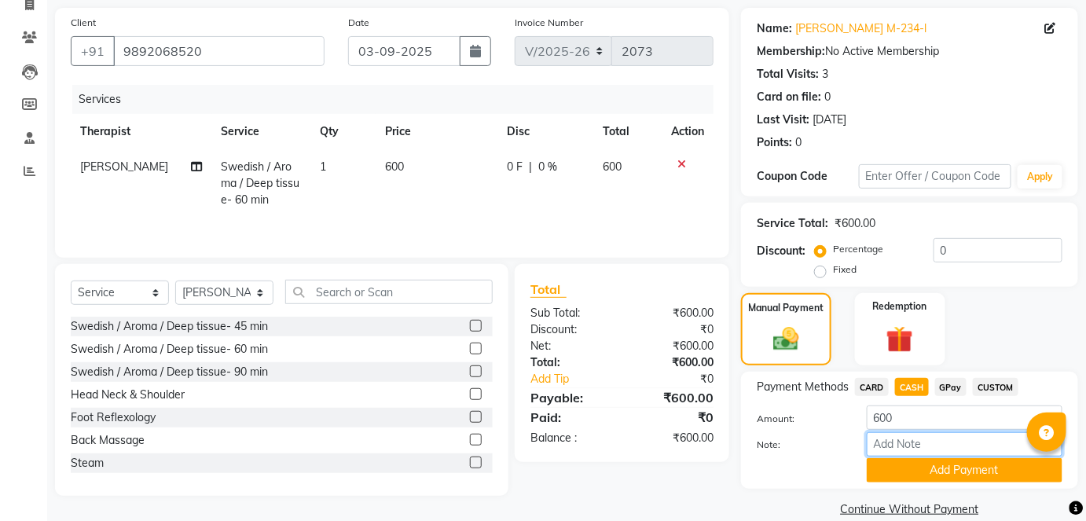
paste input "HL0002321"
type input "HL0002321"
click at [964, 471] on button "Add Payment" at bounding box center [965, 470] width 196 height 24
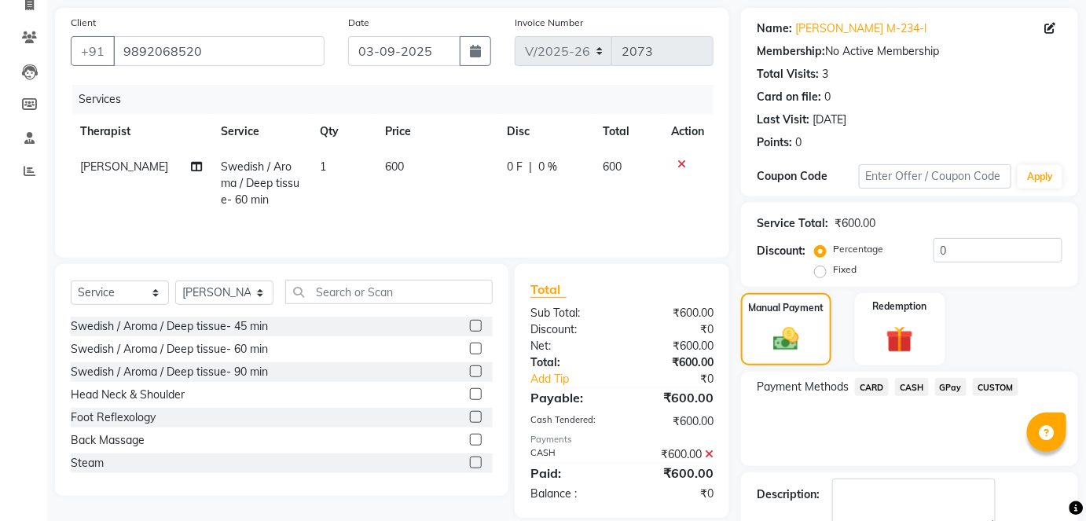
scroll to position [198, 0]
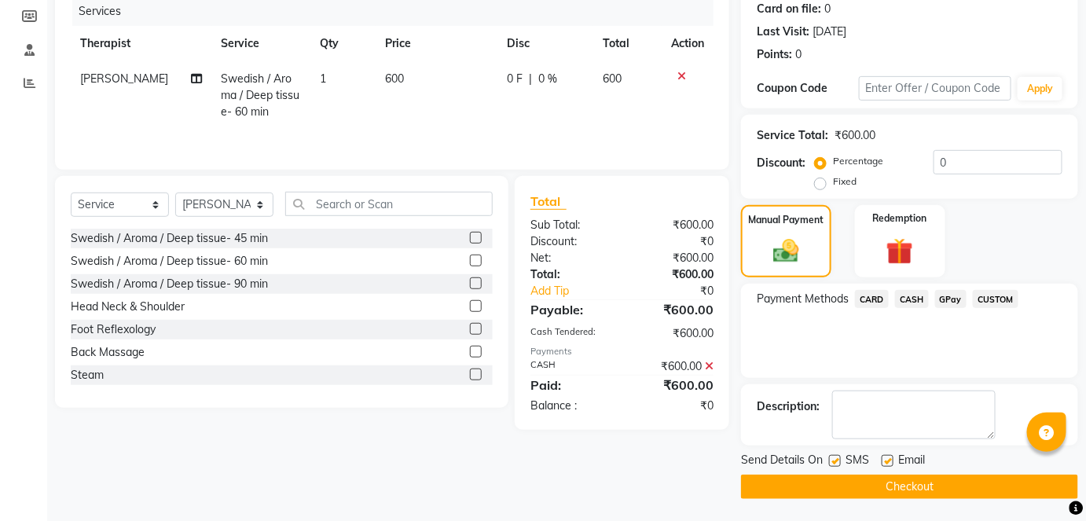
click at [966, 472] on div "Send Details On SMS Email Checkout" at bounding box center [909, 475] width 337 height 47
click at [958, 480] on button "Checkout" at bounding box center [909, 487] width 337 height 24
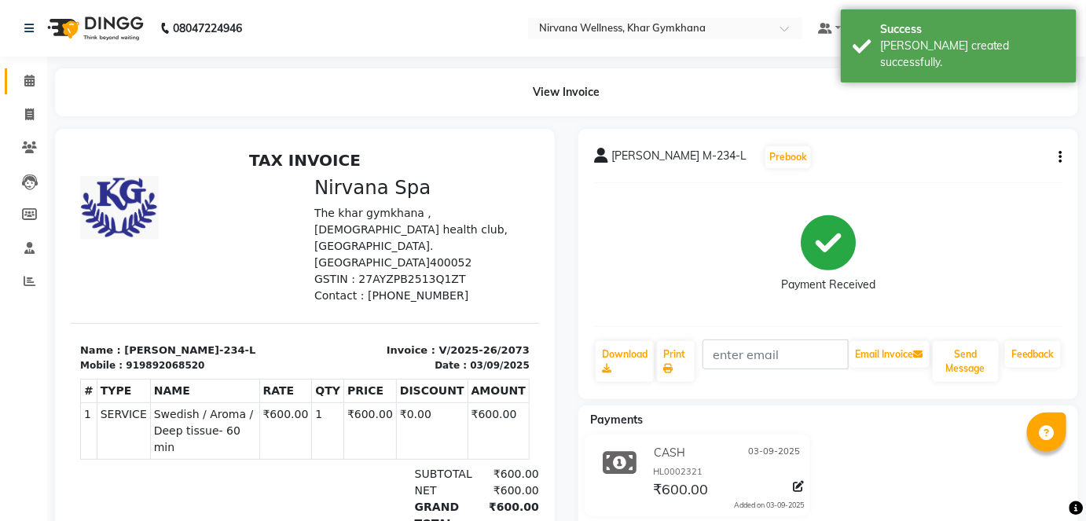
drag, startPoint x: 48, startPoint y: 84, endPoint x: 38, endPoint y: 81, distance: 10.7
click at [47, 84] on div "View Invoice" at bounding box center [566, 92] width 1047 height 48
click at [37, 80] on span at bounding box center [30, 81] width 28 height 18
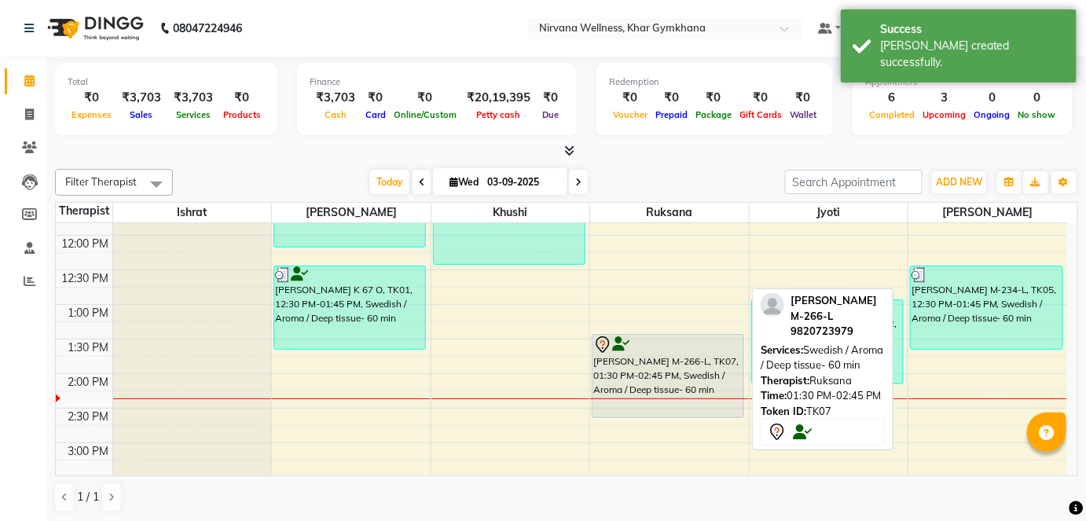
scroll to position [357, 0]
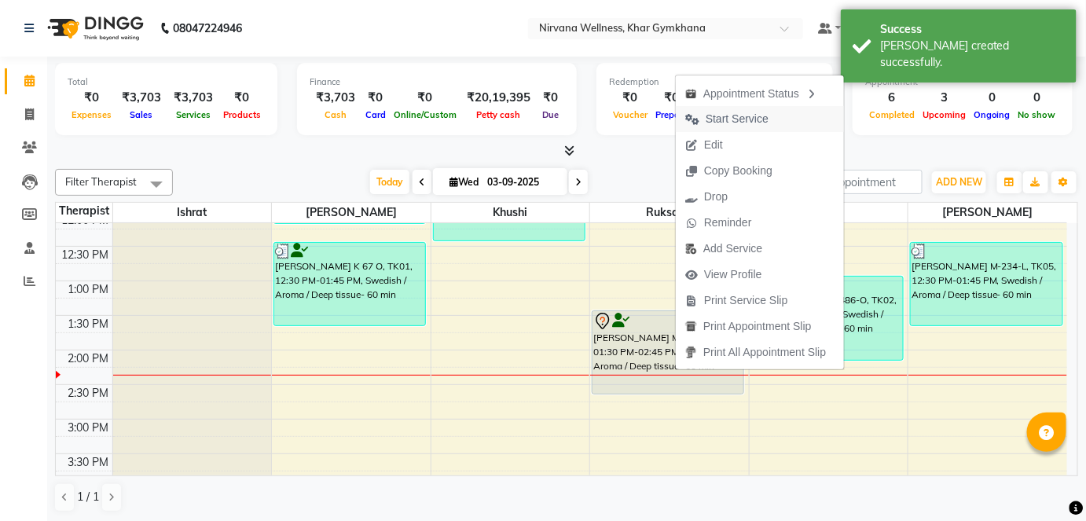
click at [715, 125] on span "Start Service" at bounding box center [737, 119] width 63 height 17
